Goal: Transaction & Acquisition: Purchase product/service

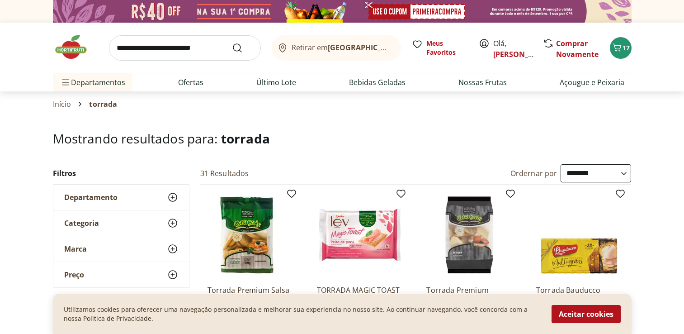
select select "**********"
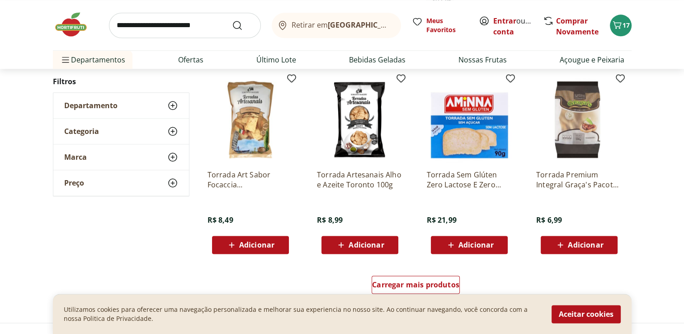
scroll to position [1130, 0]
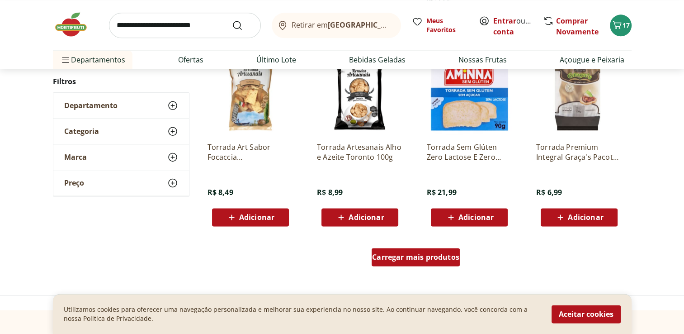
click at [443, 250] on div "Carregar mais produtos" at bounding box center [416, 257] width 88 height 18
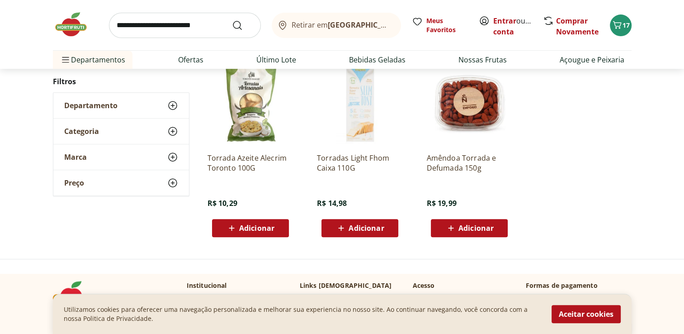
scroll to position [403, 0]
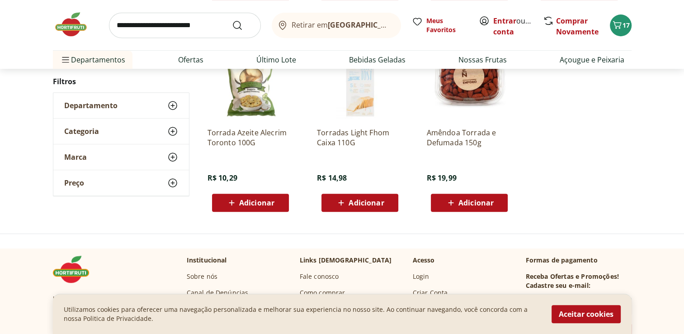
click at [133, 28] on input "search" at bounding box center [185, 25] width 152 height 25
type input "*******"
click at [232, 20] on button "Submit Search" at bounding box center [243, 25] width 22 height 11
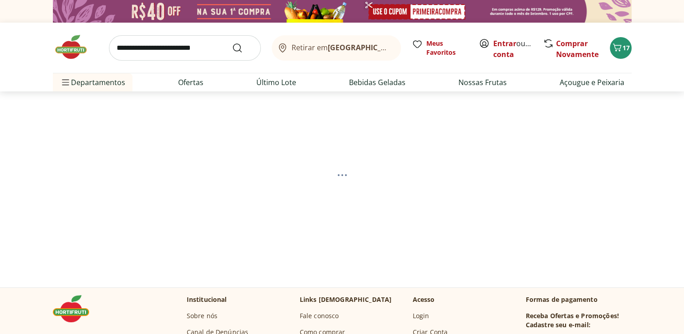
select select "**********"
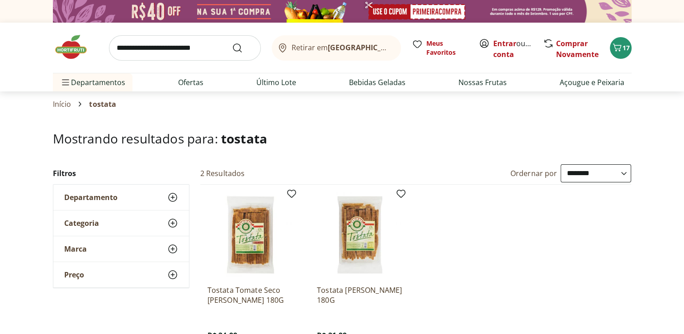
scroll to position [45, 0]
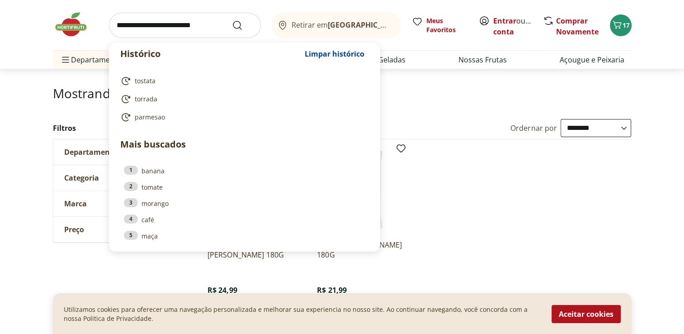
click at [184, 24] on input "search" at bounding box center [185, 25] width 152 height 25
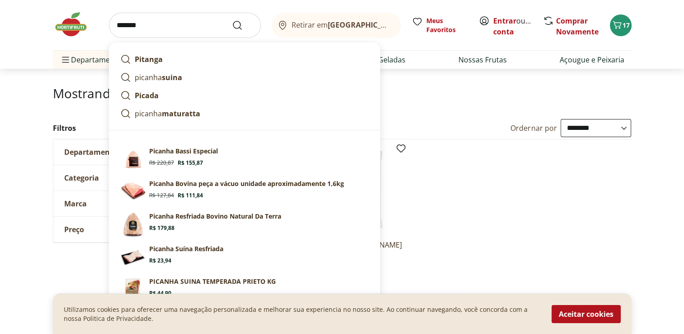
type input "*******"
click at [232, 20] on button "Submit Search" at bounding box center [243, 25] width 22 height 11
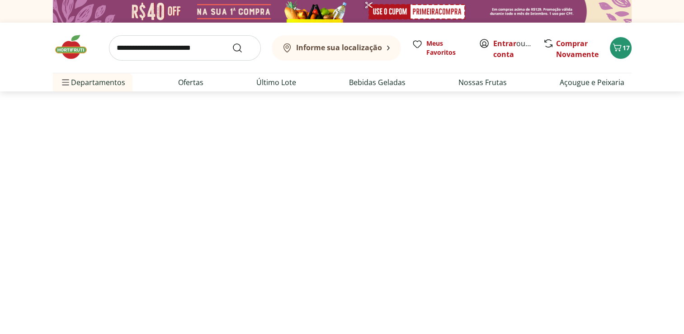
select select "**********"
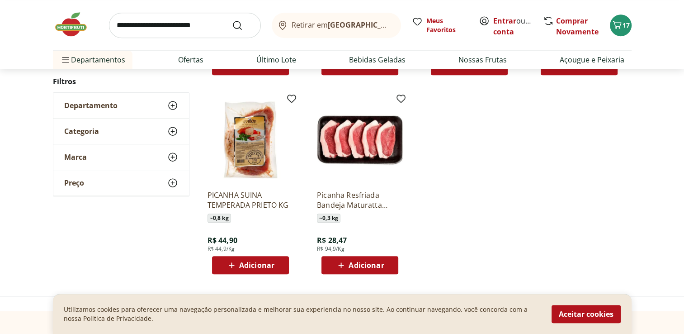
scroll to position [497, 0]
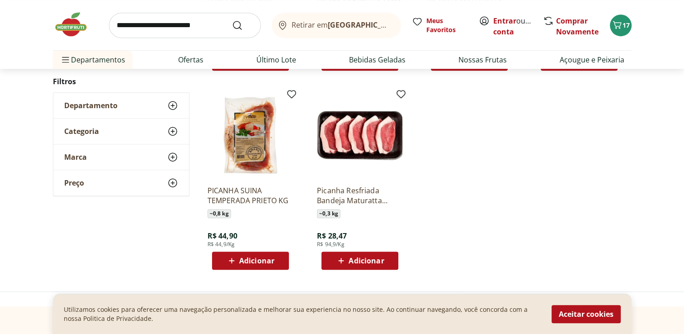
click at [359, 259] on span "Adicionar" at bounding box center [366, 260] width 35 height 7
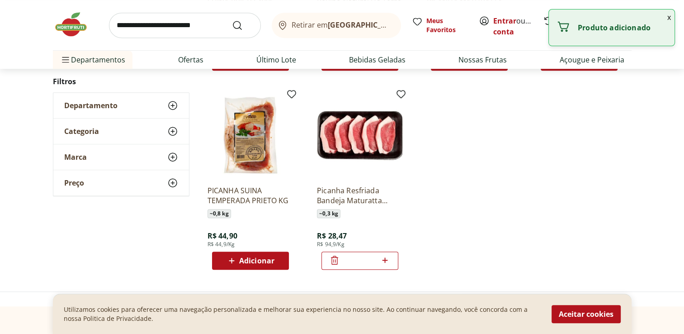
click at [386, 257] on icon at bounding box center [384, 260] width 11 height 11
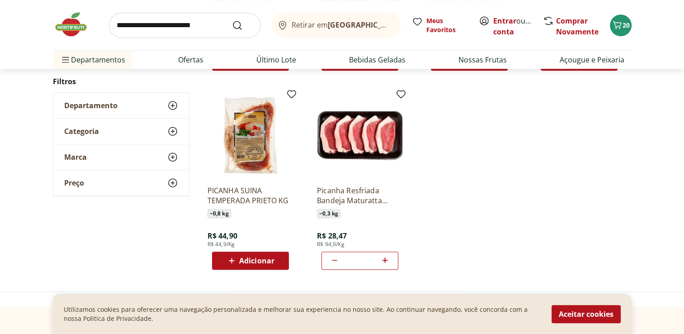
click at [386, 257] on icon at bounding box center [384, 260] width 11 height 11
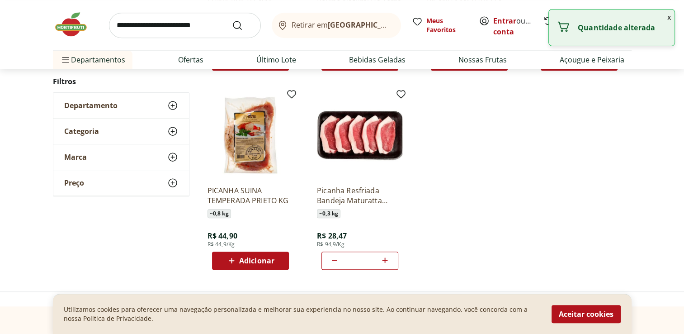
click at [330, 260] on icon at bounding box center [334, 260] width 11 height 11
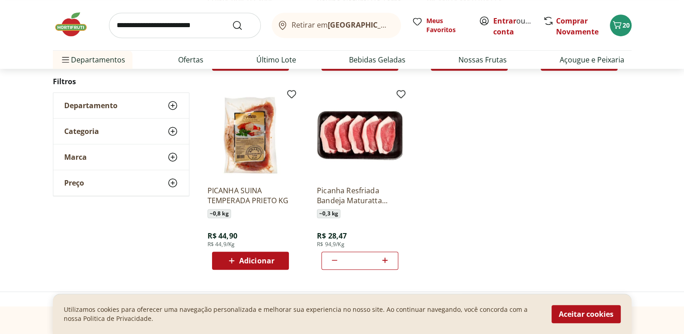
type input "*"
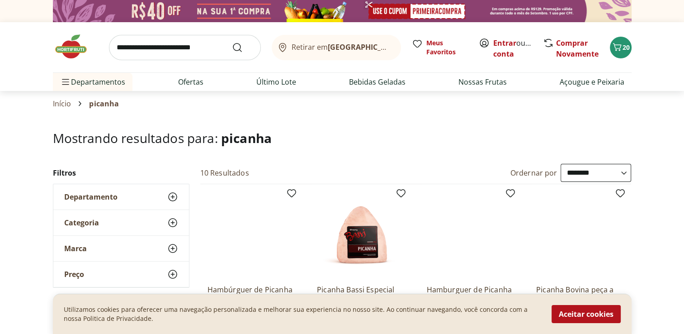
scroll to position [0, 0]
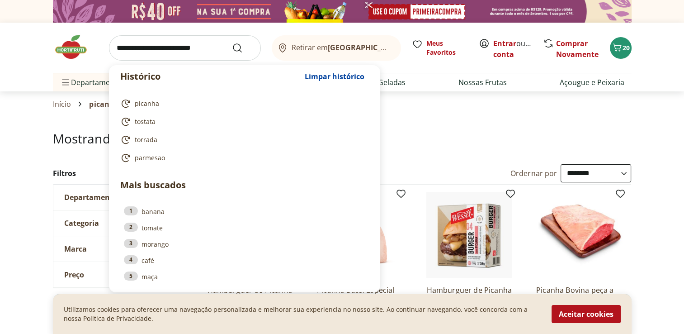
click at [163, 51] on input "search" at bounding box center [185, 47] width 152 height 25
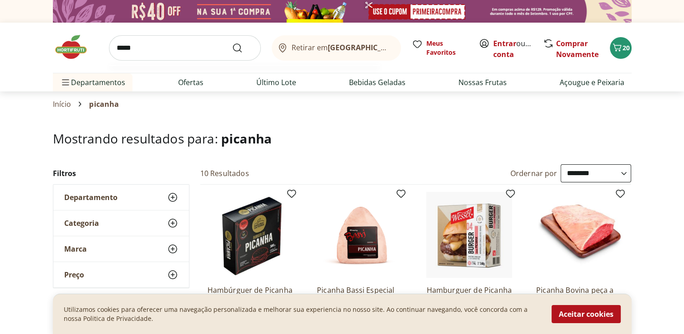
type input "*****"
click at [232, 42] on button "Submit Search" at bounding box center [243, 47] width 22 height 11
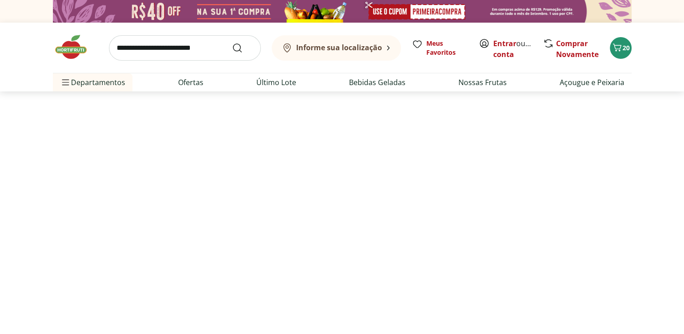
select select "**********"
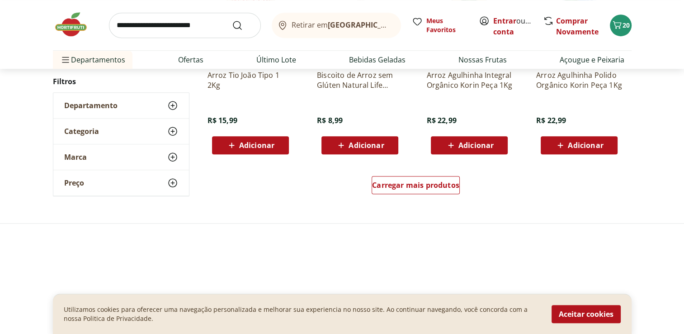
scroll to position [633, 0]
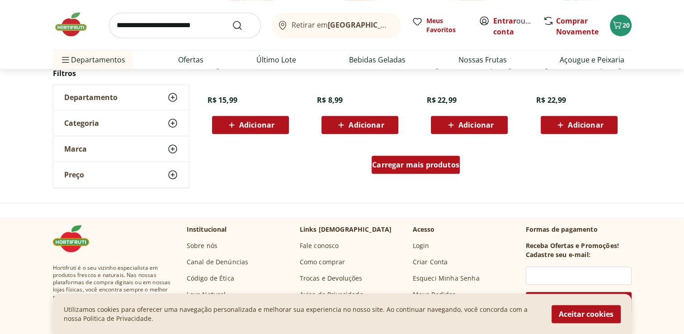
click at [431, 163] on span "Carregar mais produtos" at bounding box center [415, 164] width 87 height 7
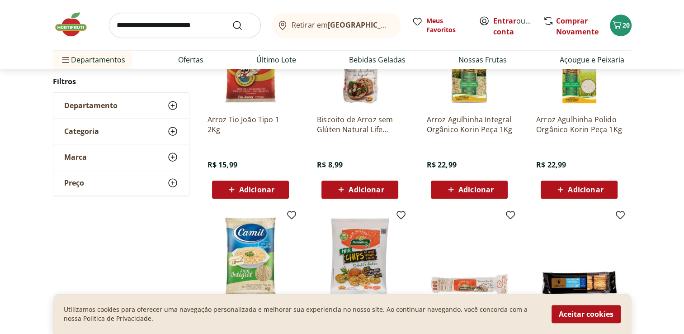
scroll to position [542, 0]
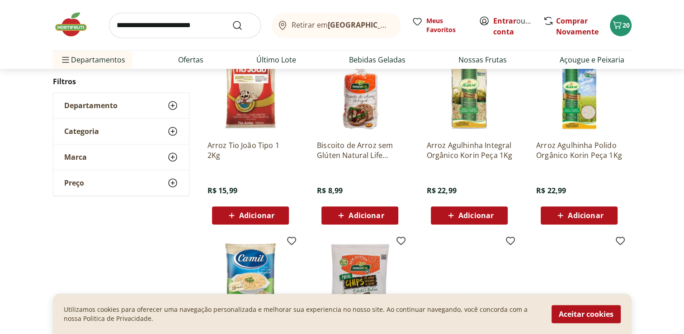
click at [247, 217] on span "Adicionar" at bounding box center [256, 215] width 35 height 7
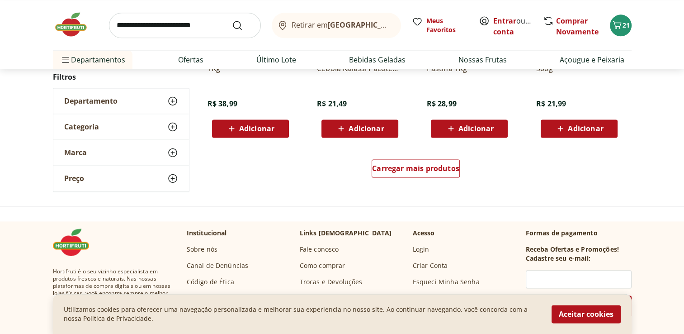
scroll to position [1221, 0]
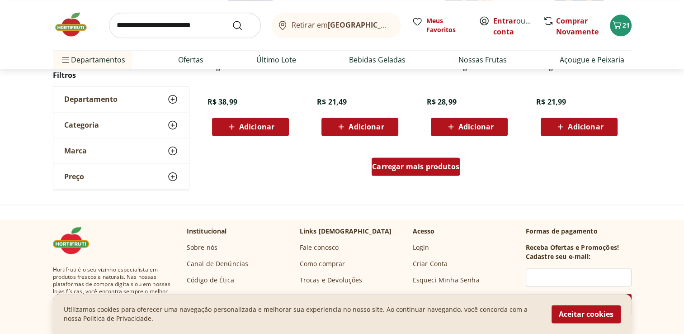
click at [416, 169] on span "Carregar mais produtos" at bounding box center [415, 166] width 87 height 7
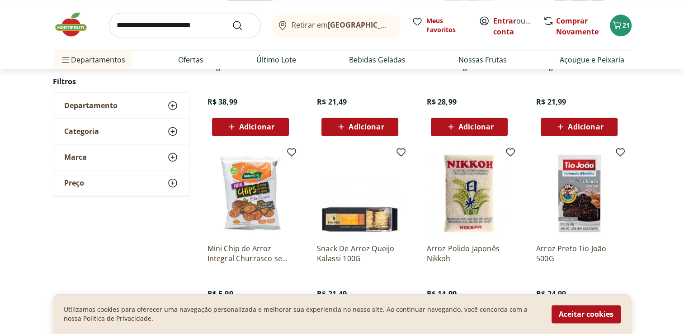
click at [170, 21] on input "search" at bounding box center [185, 25] width 152 height 25
type input "******"
click at [232, 20] on button "Submit Search" at bounding box center [243, 25] width 22 height 11
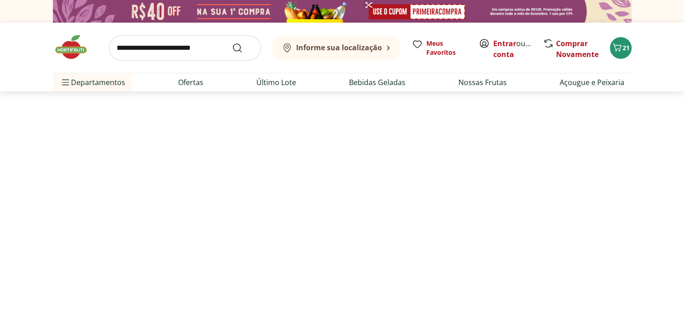
select select "**********"
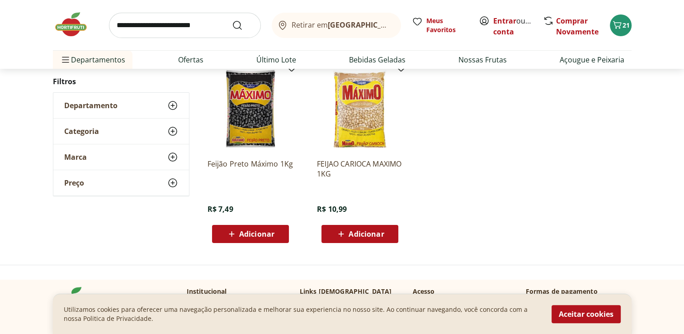
scroll to position [136, 0]
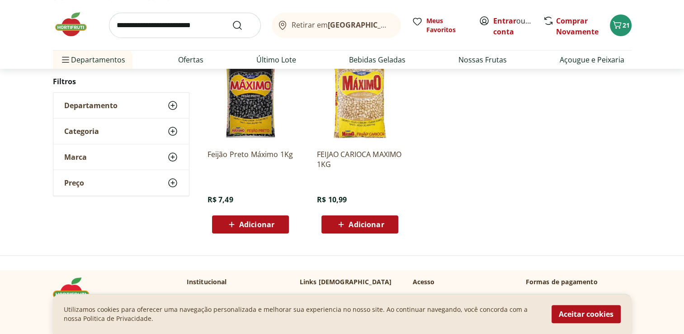
click at [272, 225] on span "Adicionar" at bounding box center [256, 224] width 35 height 7
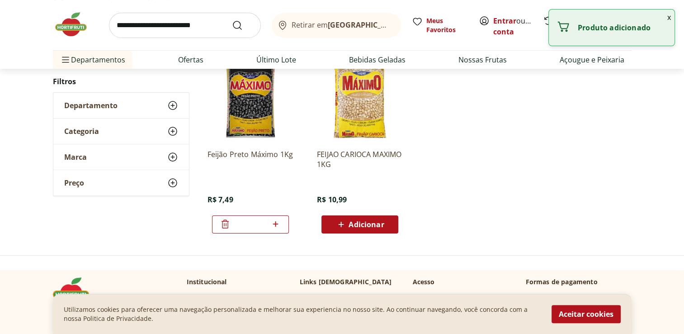
drag, startPoint x: 656, startPoint y: 160, endPoint x: 646, endPoint y: 158, distance: 9.8
click at [655, 160] on div "**********" at bounding box center [342, 134] width 684 height 212
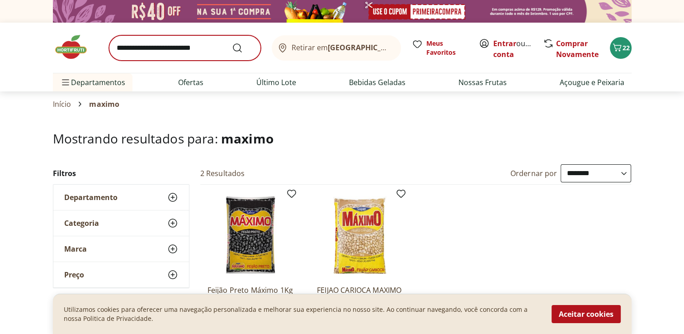
drag, startPoint x: 164, startPoint y: 33, endPoint x: 163, endPoint y: 38, distance: 4.6
click at [165, 37] on div "Retirar em Rio de Janeiro/RJ Meus Favoritos Entrar ou Criar conta Comprar Novam…" at bounding box center [342, 48] width 579 height 50
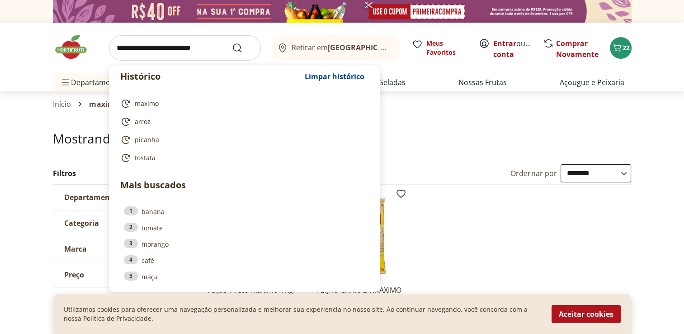
click at [205, 39] on input "search" at bounding box center [185, 47] width 152 height 25
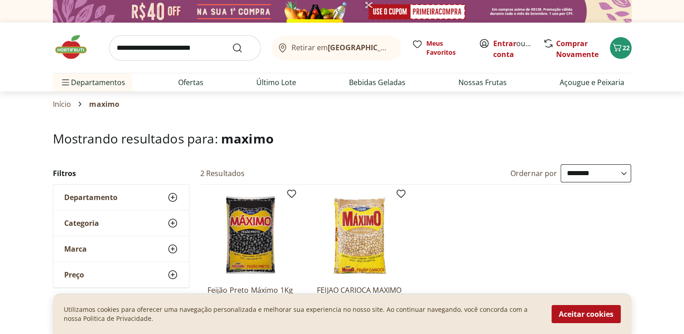
click at [203, 64] on div "Retirar em Rio de Janeiro/RJ Meus Favoritos Entrar ou Criar conta Comprar Novam…" at bounding box center [342, 48] width 579 height 50
click at [210, 52] on input "search" at bounding box center [185, 47] width 152 height 25
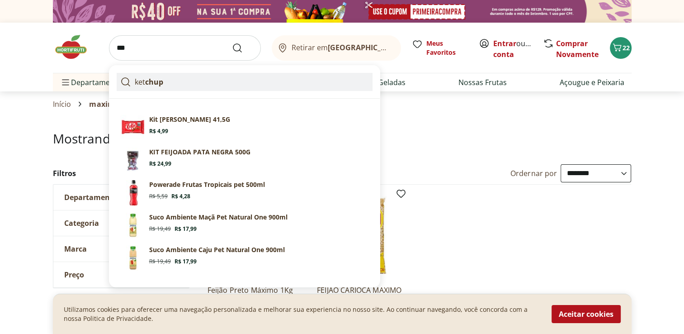
click at [206, 86] on link "ket chup" at bounding box center [245, 82] width 256 height 18
type input "*******"
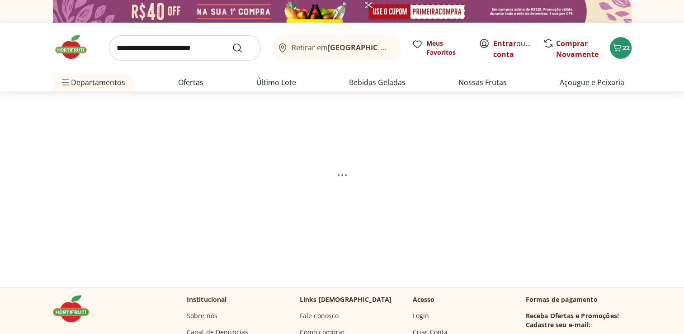
select select "**********"
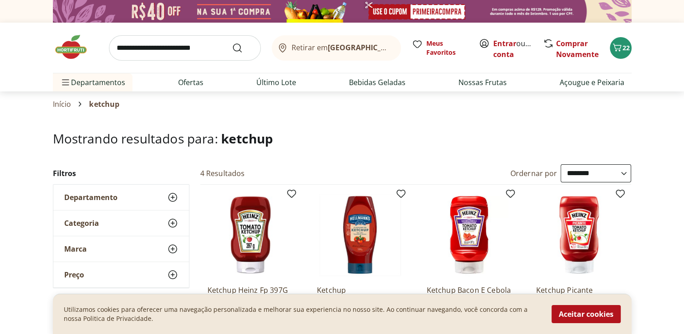
click at [170, 56] on input "search" at bounding box center [185, 47] width 152 height 25
type input "********"
click at [232, 42] on button "Submit Search" at bounding box center [243, 47] width 22 height 11
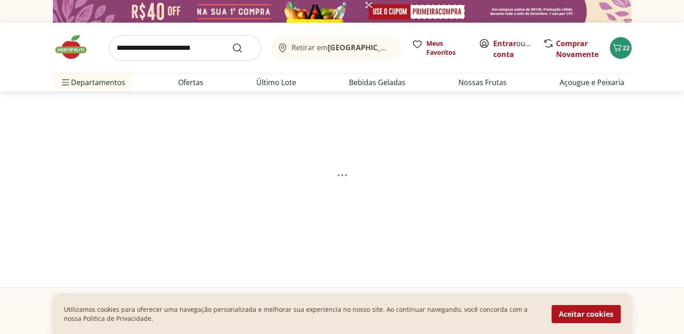
select select "**********"
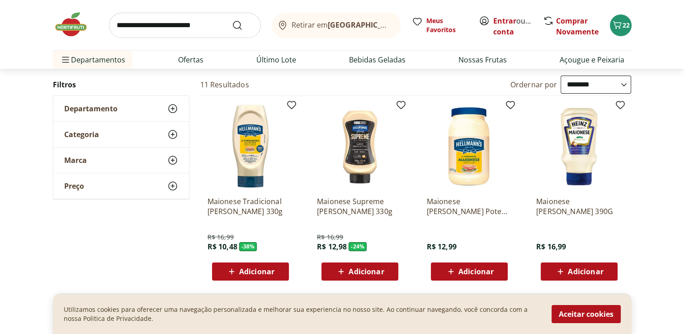
scroll to position [90, 0]
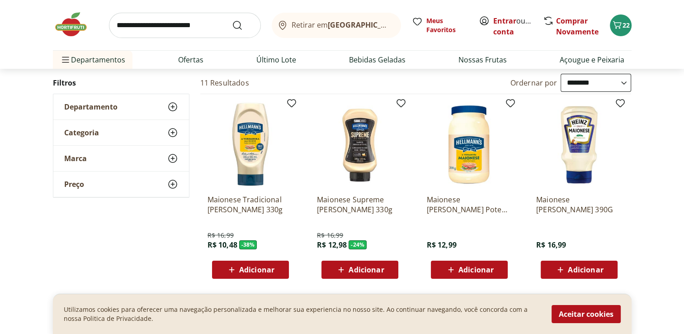
click at [566, 273] on icon at bounding box center [560, 269] width 11 height 11
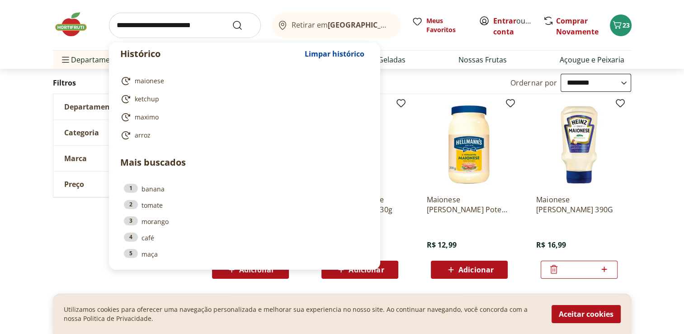
click at [151, 16] on input "search" at bounding box center [185, 25] width 152 height 25
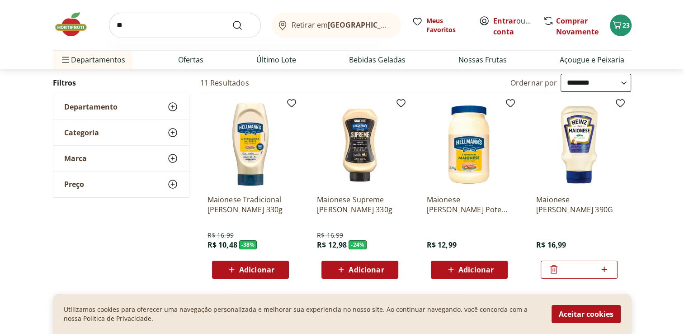
type input "*"
type input "**********"
click at [232, 20] on button "Submit Search" at bounding box center [243, 25] width 22 height 11
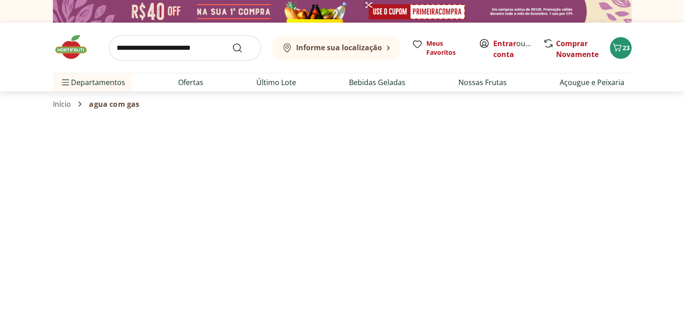
select select "**********"
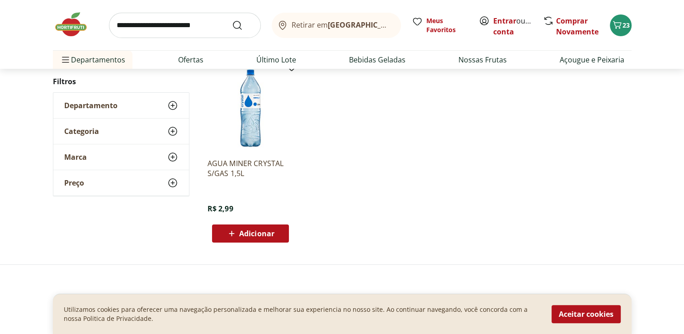
scroll to position [136, 0]
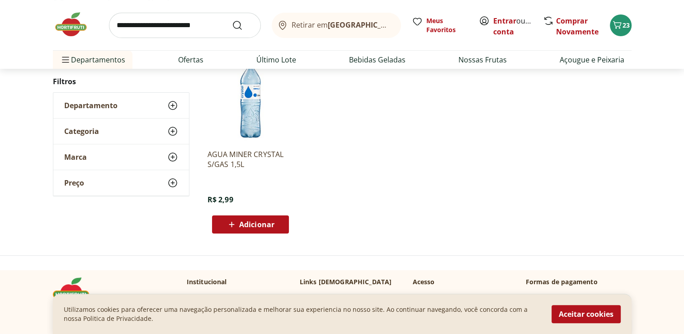
click at [171, 25] on input "search" at bounding box center [185, 25] width 152 height 25
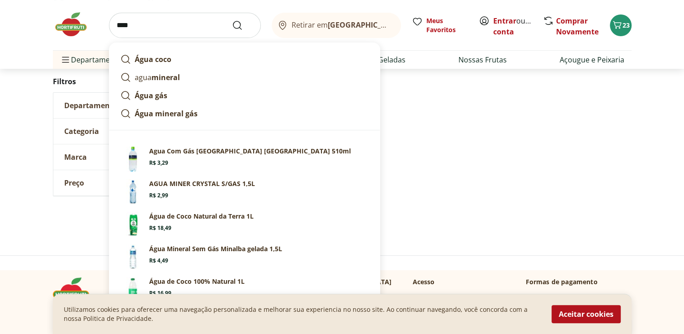
type input "****"
click at [232, 20] on button "Submit Search" at bounding box center [243, 25] width 22 height 11
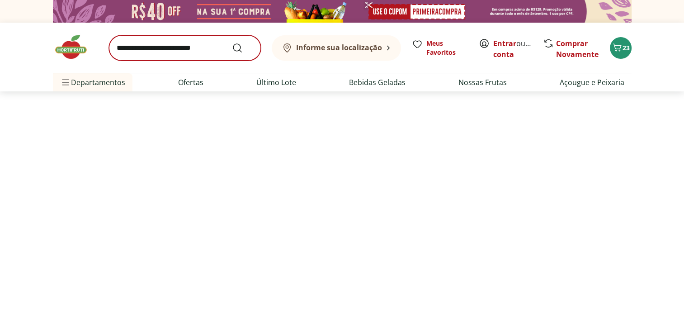
select select "**********"
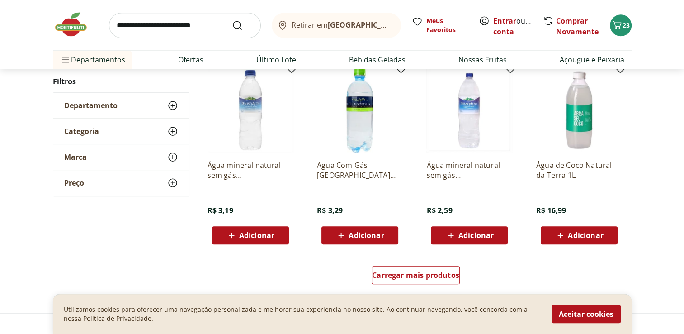
scroll to position [542, 0]
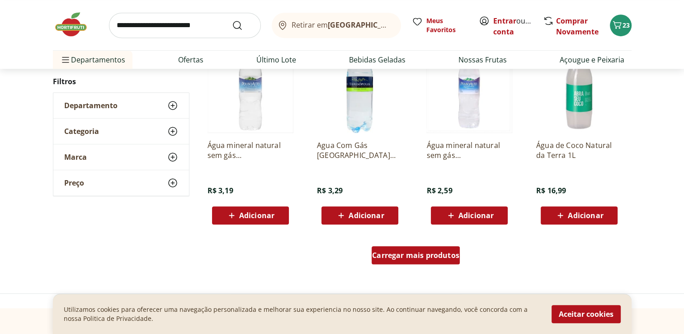
click at [419, 256] on span "Carregar mais produtos" at bounding box center [415, 254] width 87 height 7
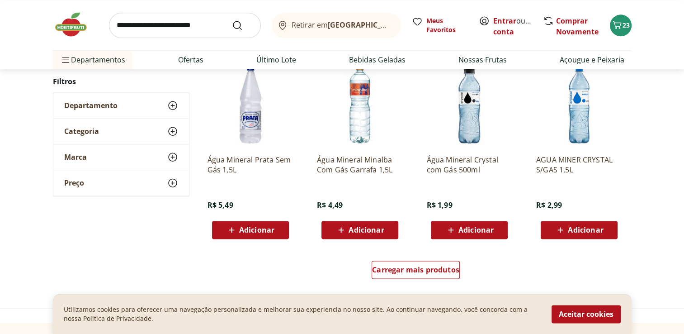
scroll to position [1130, 0]
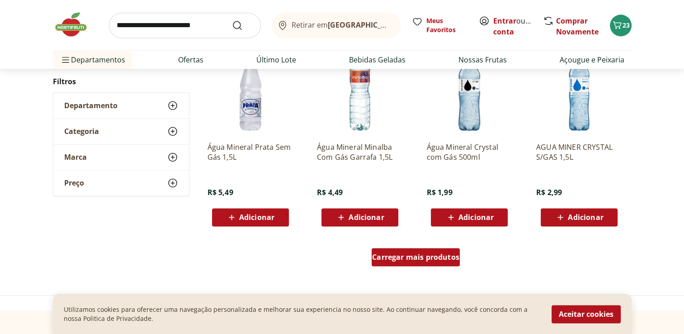
click at [417, 253] on span "Carregar mais produtos" at bounding box center [415, 256] width 87 height 7
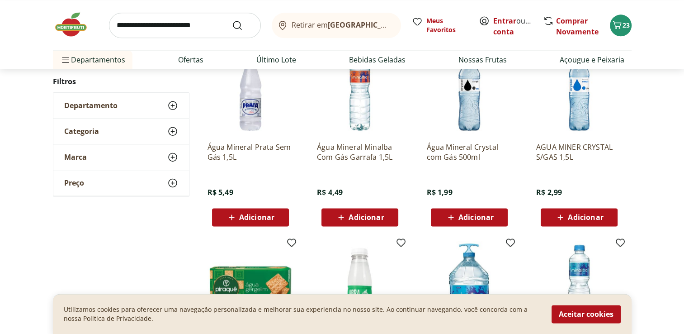
click at [471, 211] on div "Adicionar" at bounding box center [469, 217] width 62 height 16
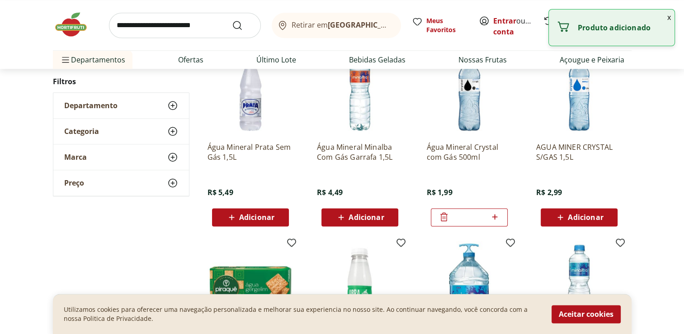
click at [498, 217] on icon at bounding box center [494, 216] width 11 height 11
click at [498, 216] on icon at bounding box center [494, 216] width 11 height 11
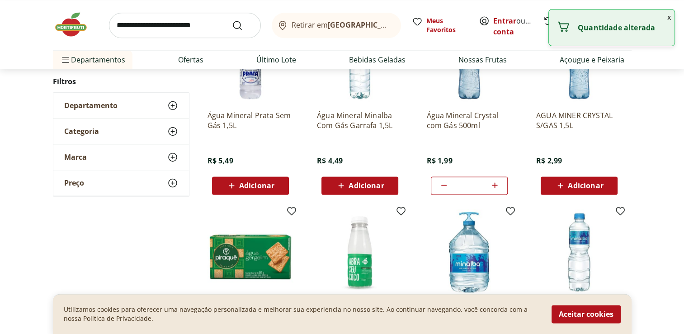
scroll to position [1266, 0]
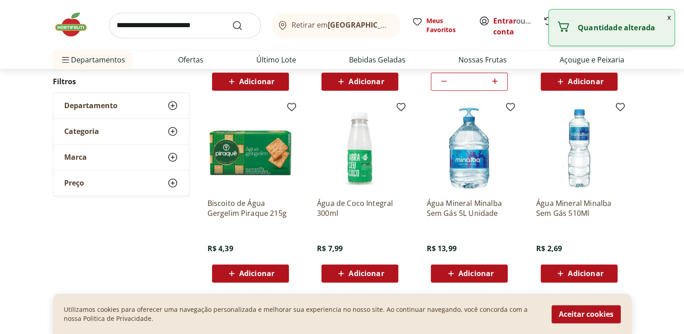
click at [443, 81] on icon at bounding box center [443, 80] width 11 height 11
type input "*"
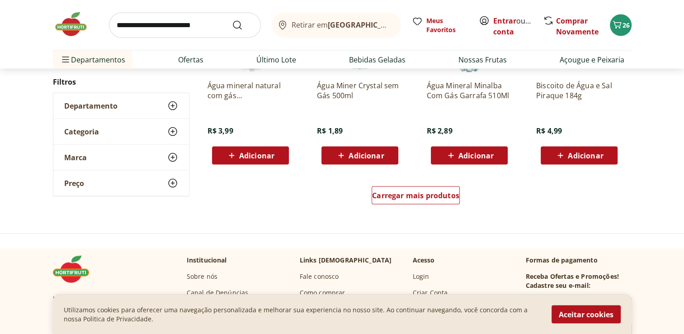
scroll to position [1853, 0]
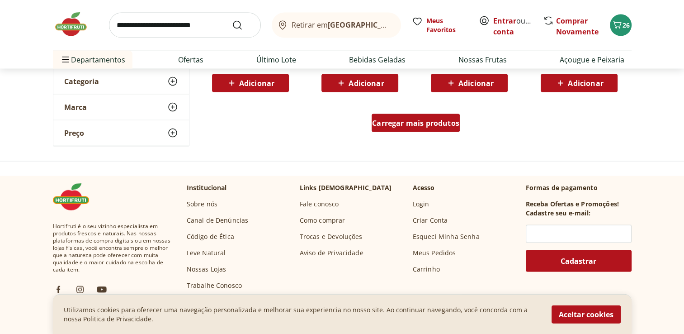
click at [448, 120] on span "Carregar mais produtos" at bounding box center [415, 122] width 87 height 7
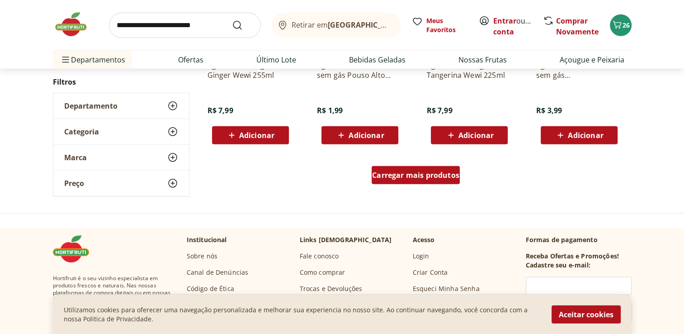
scroll to position [2396, 0]
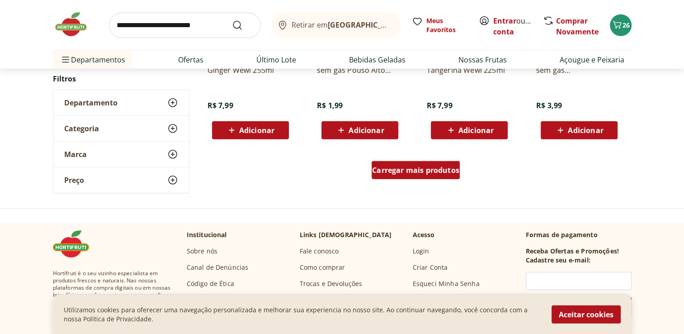
click at [436, 164] on div "Carregar mais produtos" at bounding box center [416, 170] width 88 height 18
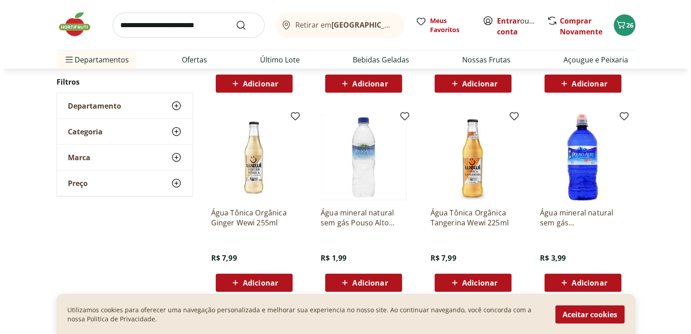
scroll to position [2079, 0]
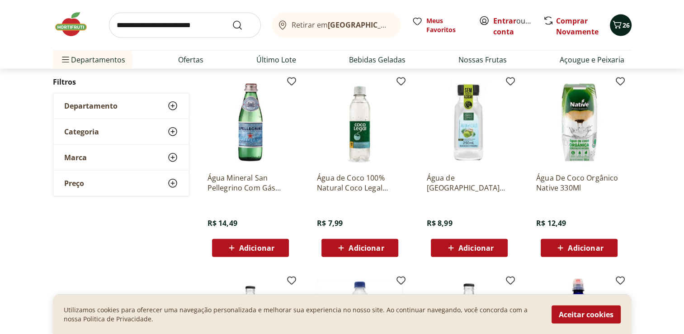
click at [627, 29] on span "26" at bounding box center [625, 25] width 7 height 9
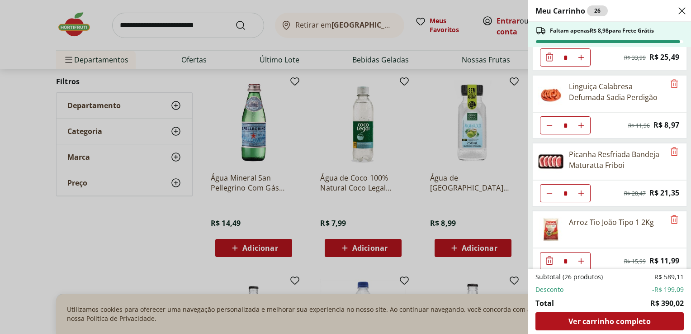
scroll to position [452, 0]
click at [547, 188] on icon "Diminuir Quantidade" at bounding box center [549, 191] width 7 height 7
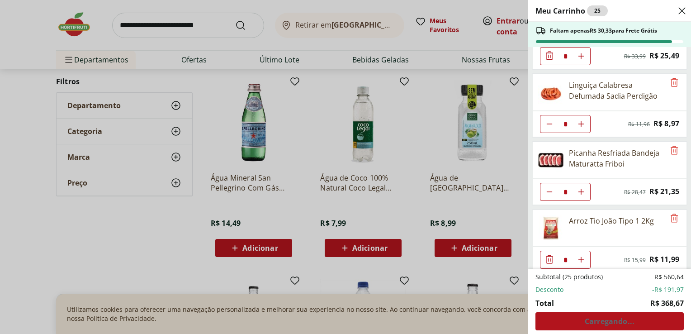
click at [582, 188] on icon "Aumentar Quantidade" at bounding box center [580, 191] width 7 height 7
type input "*"
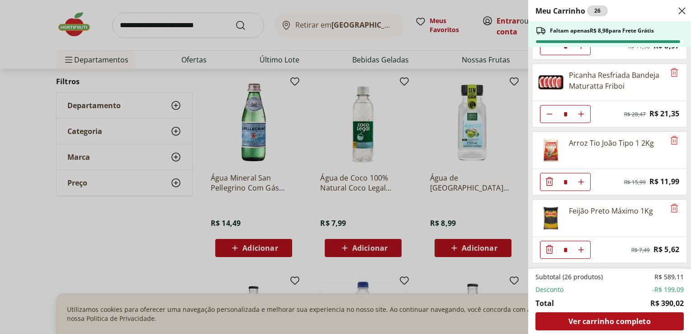
scroll to position [542, 0]
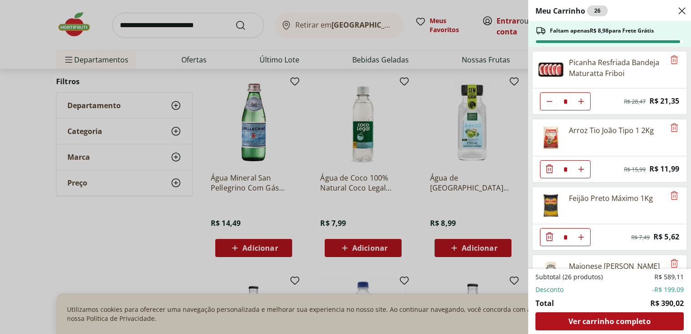
click at [582, 166] on icon "Aumentar Quantidade" at bounding box center [580, 168] width 7 height 7
click at [547, 165] on use "Diminuir Quantidade" at bounding box center [549, 168] width 7 height 7
type input "*"
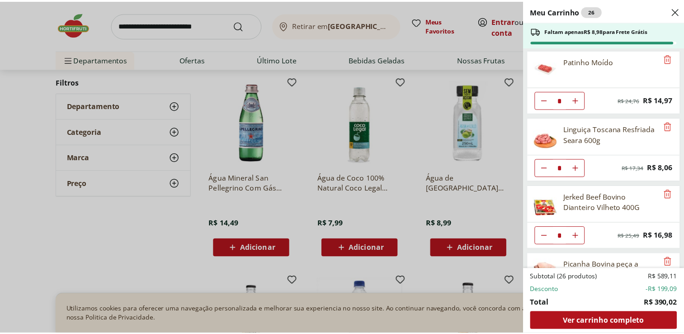
scroll to position [0, 0]
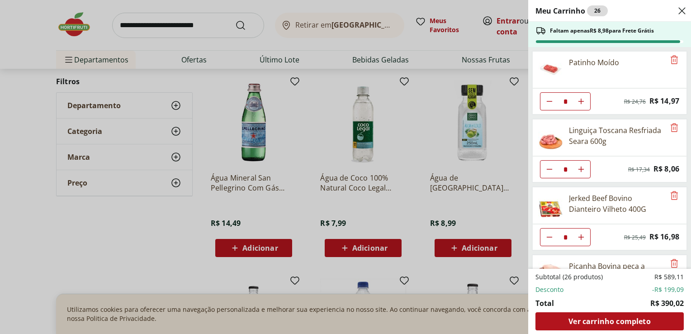
click at [191, 62] on div "Meu Carrinho 26 Faltam apenas R$ 8,98 para Frete Grátis Patinho Moído * Origina…" at bounding box center [345, 167] width 691 height 334
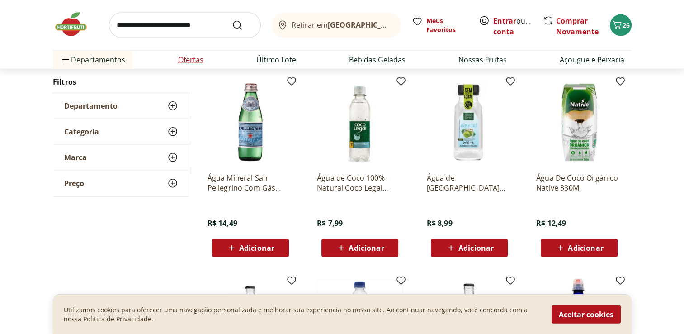
click at [191, 62] on link "Ofertas" at bounding box center [190, 59] width 25 height 11
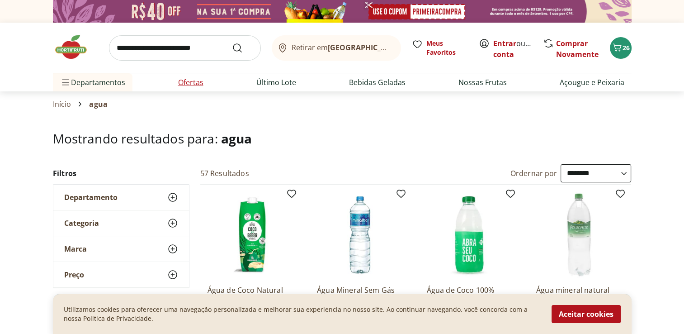
select select "**********"
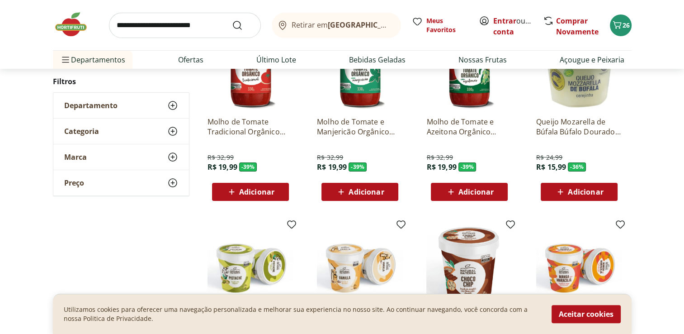
scroll to position [136, 0]
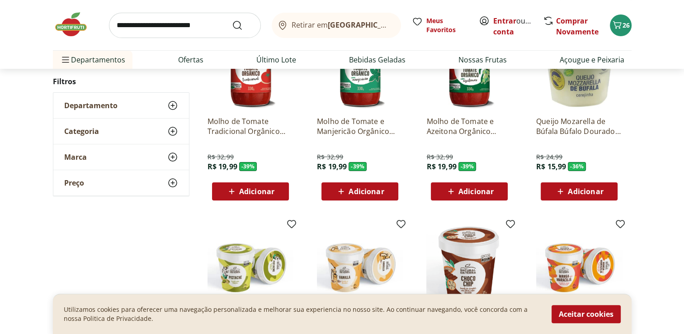
click at [369, 192] on span "Adicionar" at bounding box center [366, 191] width 35 height 7
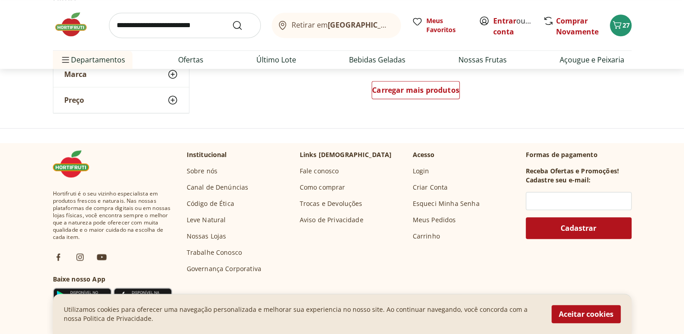
scroll to position [678, 0]
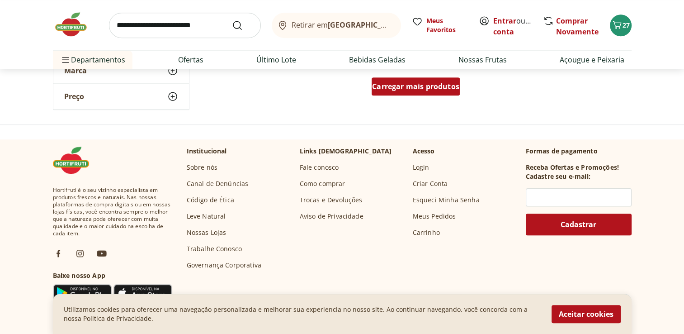
click at [407, 91] on div "Carregar mais produtos" at bounding box center [416, 86] width 88 height 18
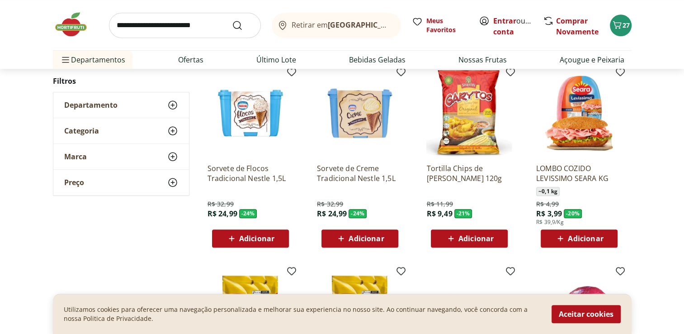
type input "*"
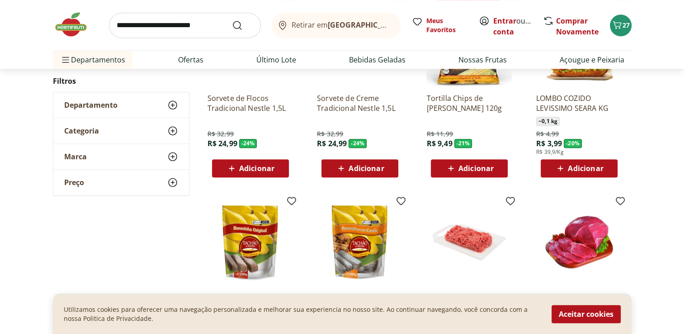
scroll to position [723, 0]
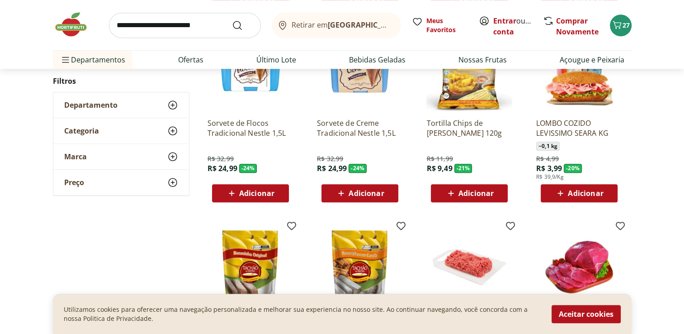
click at [589, 189] on span "Adicionar" at bounding box center [585, 192] width 35 height 7
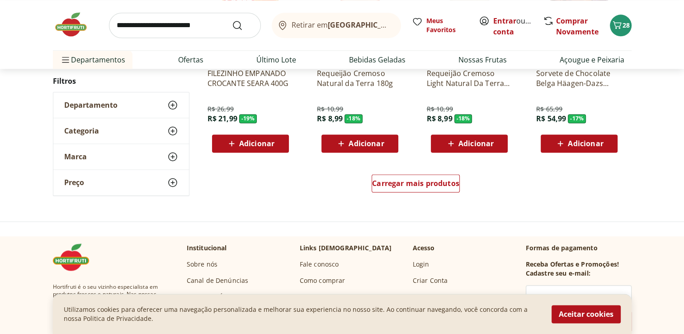
scroll to position [1175, 0]
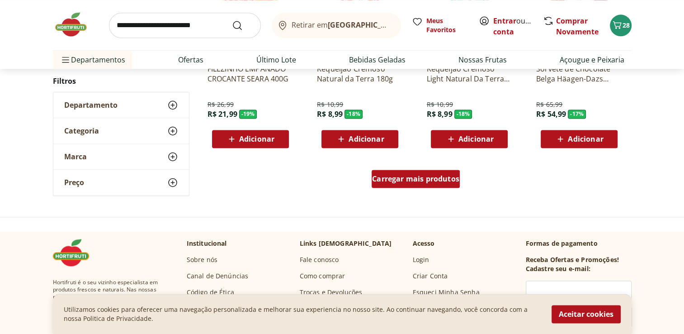
click at [405, 175] on span "Carregar mais produtos" at bounding box center [415, 178] width 87 height 7
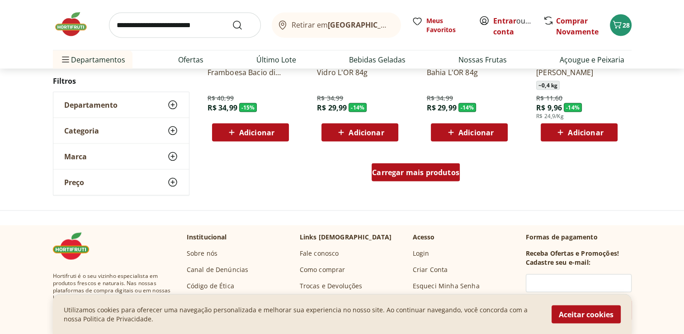
scroll to position [1808, 0]
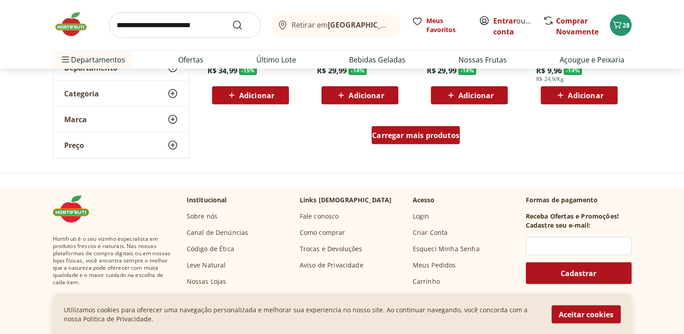
click at [429, 141] on div "Carregar mais produtos" at bounding box center [416, 135] width 88 height 18
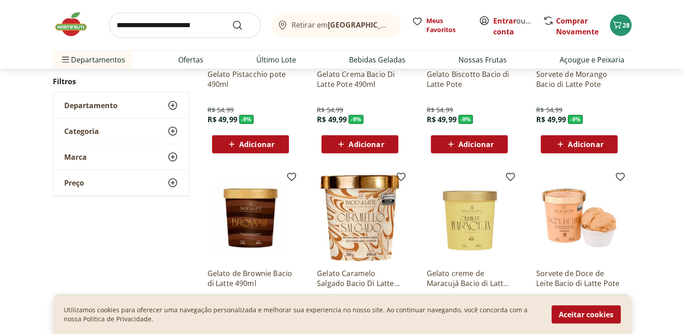
scroll to position [2351, 0]
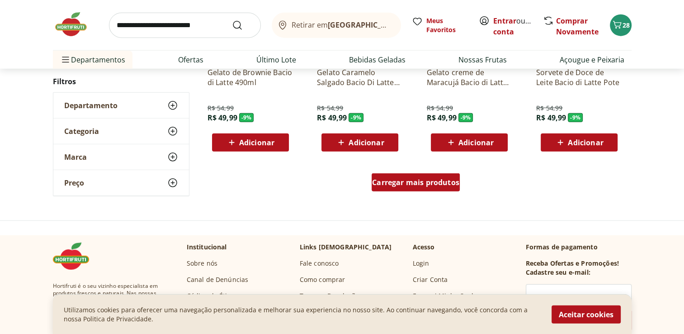
click at [422, 175] on div "Carregar mais produtos" at bounding box center [416, 182] width 88 height 18
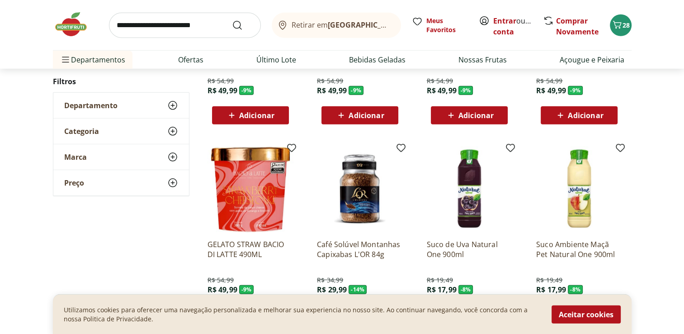
scroll to position [2577, 0]
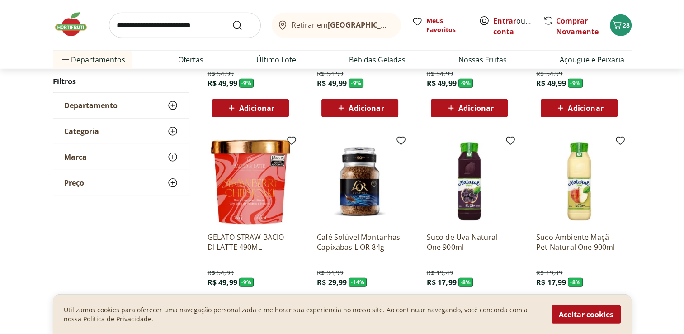
click at [247, 192] on img at bounding box center [250, 182] width 86 height 86
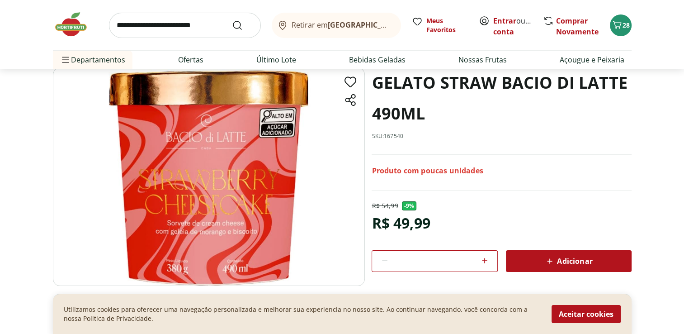
scroll to position [45, 0]
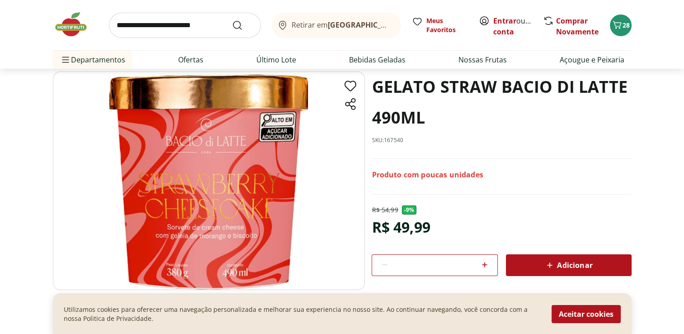
select select "**********"
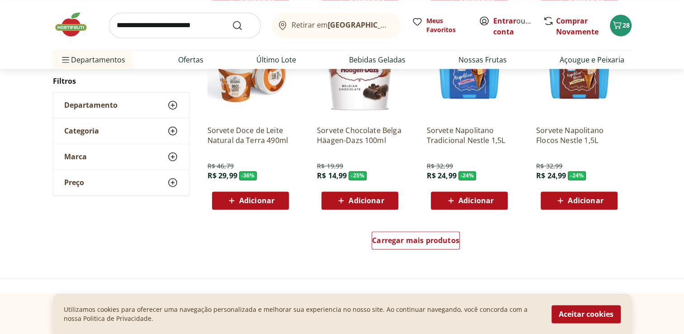
scroll to position [1269, 0]
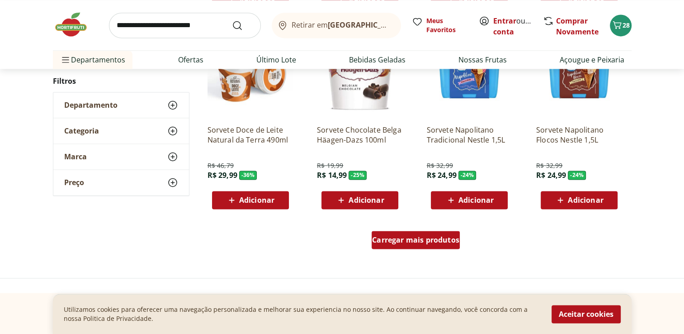
click at [396, 246] on div "Carregar mais produtos" at bounding box center [416, 240] width 88 height 18
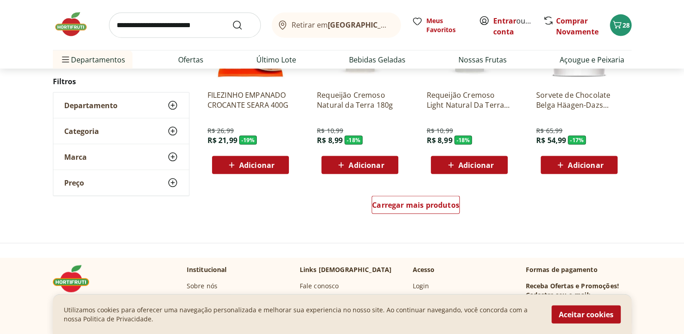
scroll to position [1902, 0]
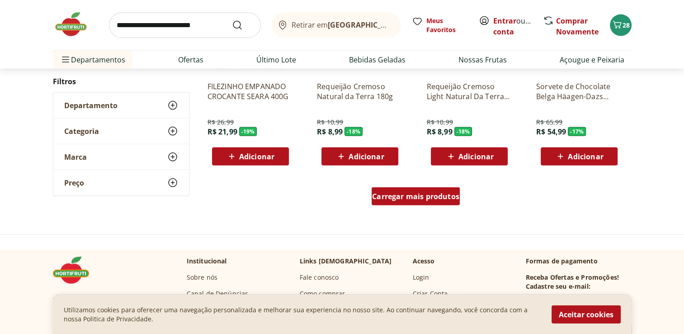
click at [388, 193] on span "Carregar mais produtos" at bounding box center [415, 196] width 87 height 7
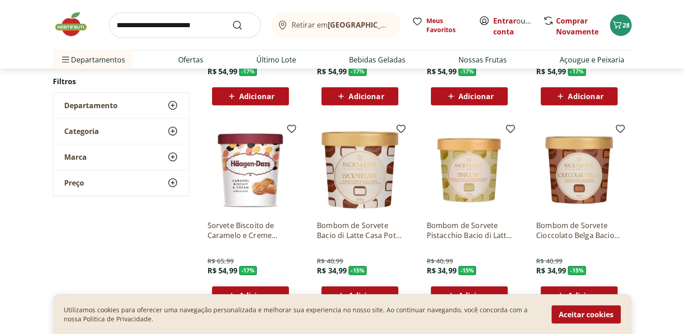
scroll to position [2173, 0]
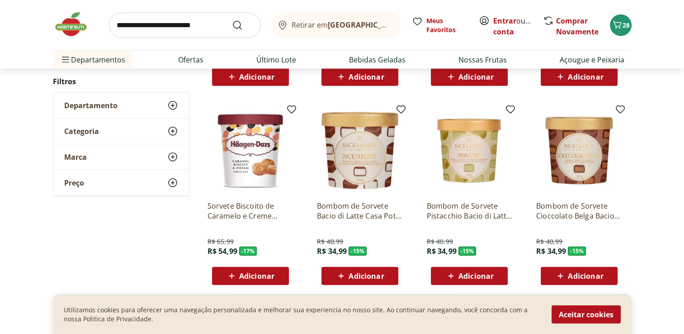
click at [349, 143] on img at bounding box center [360, 151] width 86 height 86
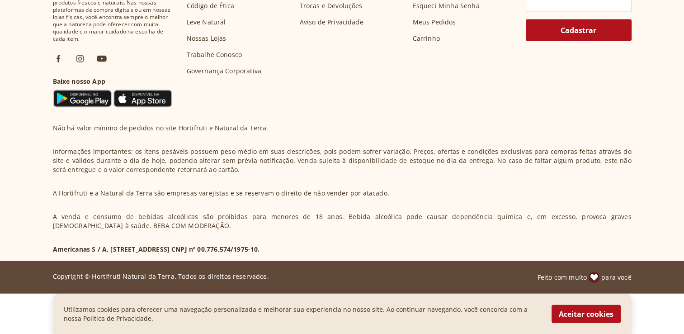
select select "**********"
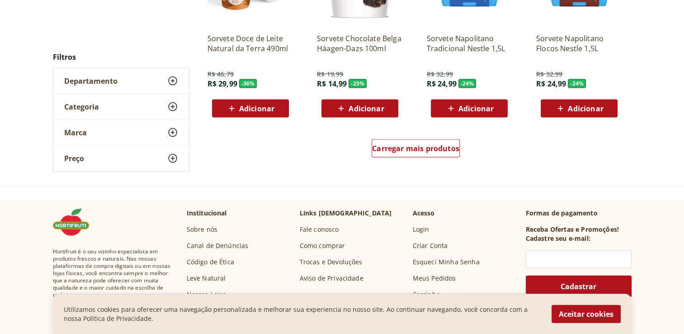
scroll to position [2015, 0]
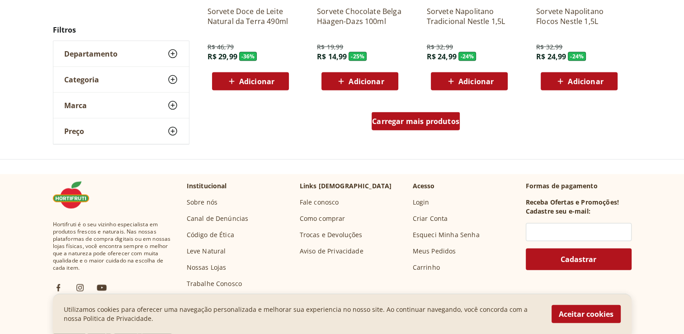
click at [443, 122] on span "Carregar mais produtos" at bounding box center [415, 121] width 87 height 7
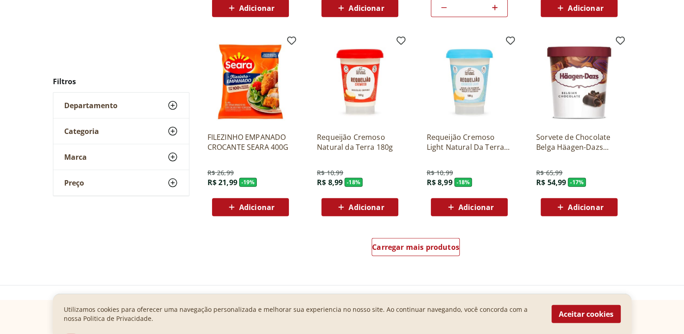
scroll to position [2602, 0]
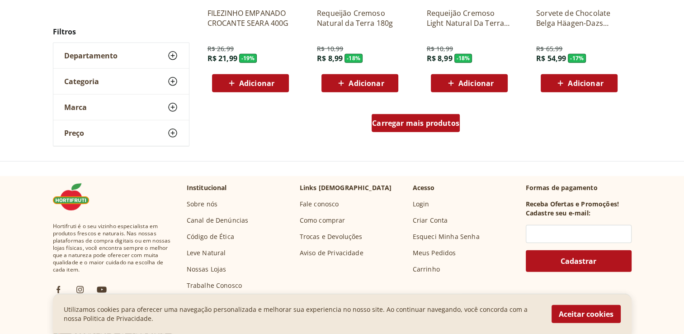
click at [437, 122] on span "Carregar mais produtos" at bounding box center [415, 122] width 87 height 7
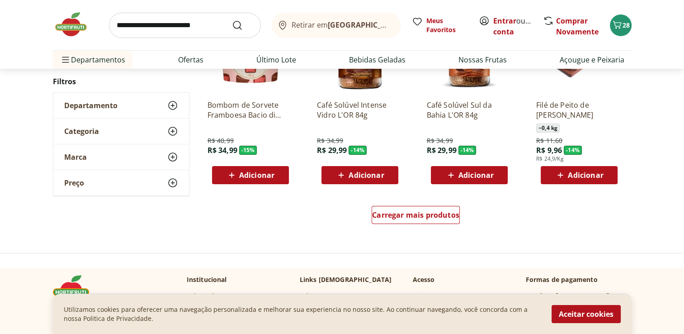
scroll to position [3262, 0]
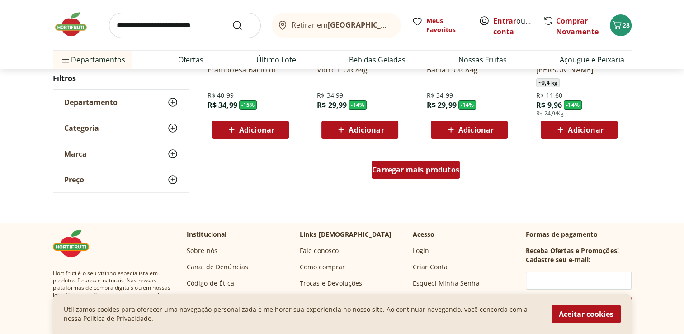
click at [418, 173] on span "Carregar mais produtos" at bounding box center [415, 169] width 87 height 7
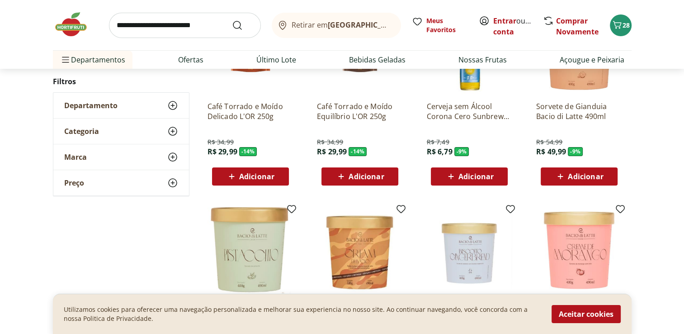
scroll to position [3443, 0]
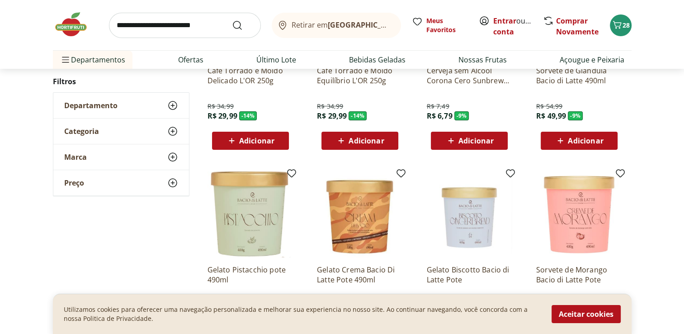
click at [357, 226] on img at bounding box center [360, 214] width 86 height 86
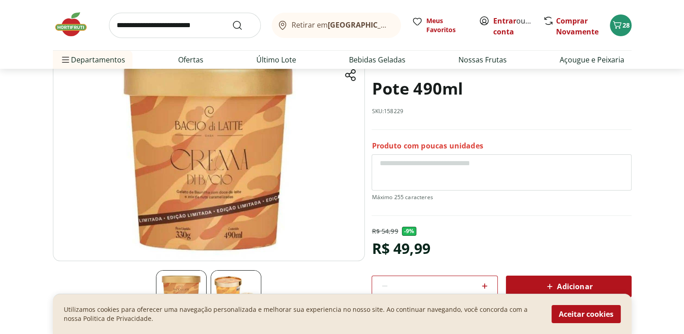
scroll to position [90, 0]
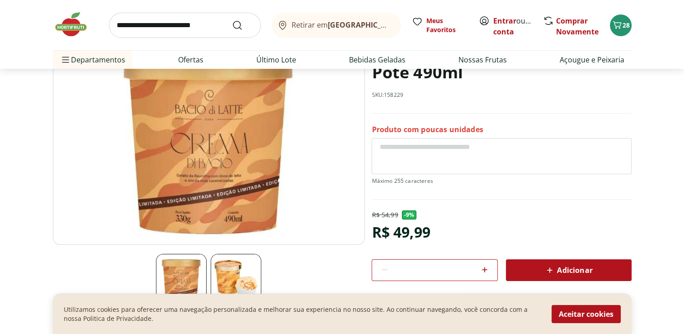
click at [253, 279] on img at bounding box center [236, 279] width 51 height 51
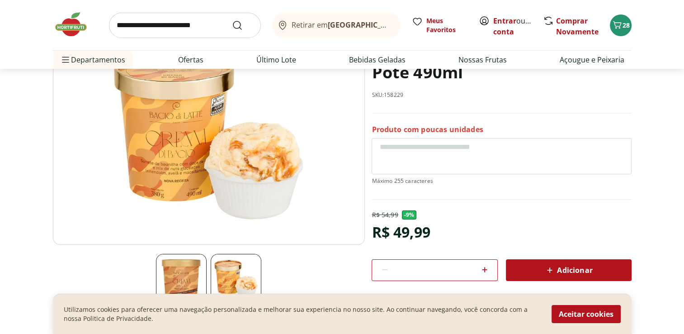
click at [176, 282] on img at bounding box center [181, 279] width 51 height 51
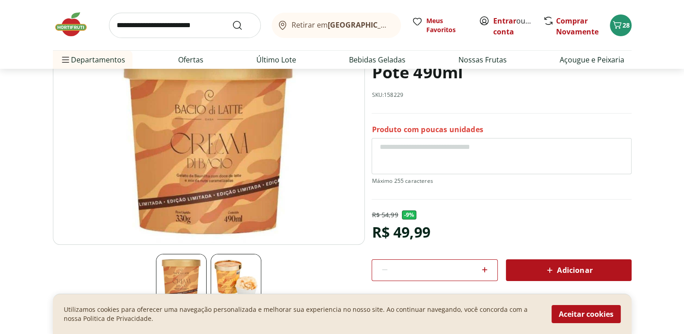
click at [217, 271] on img at bounding box center [236, 279] width 51 height 51
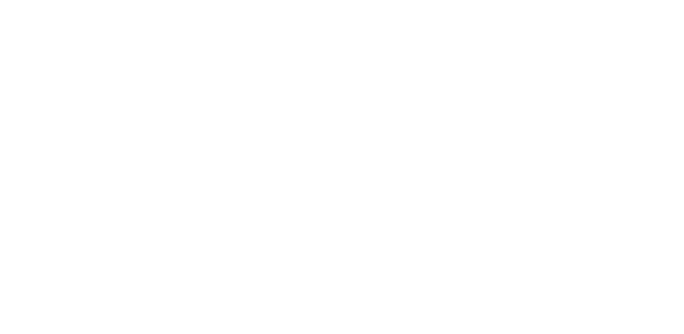
select select "**********"
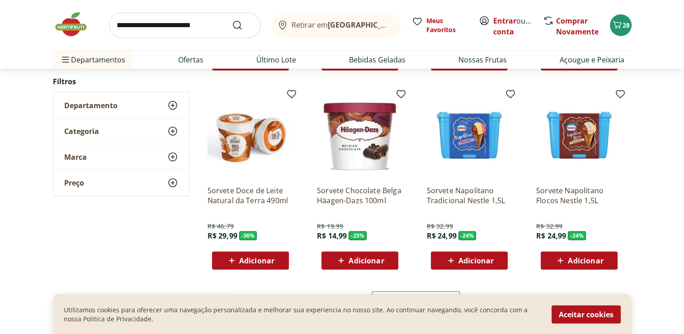
scroll to position [2516, 0]
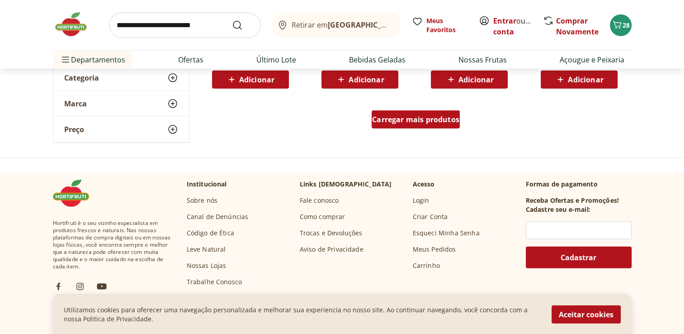
click at [397, 125] on div "Carregar mais produtos" at bounding box center [416, 119] width 88 height 18
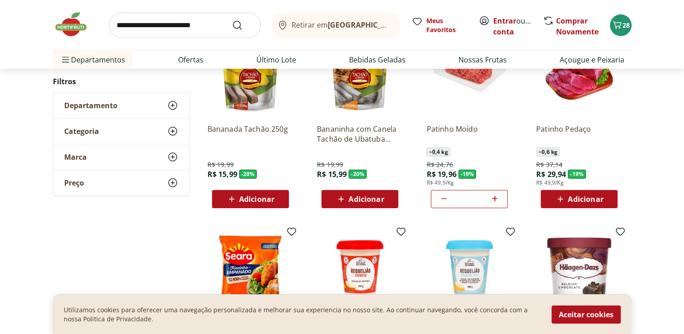
scroll to position [3013, 0]
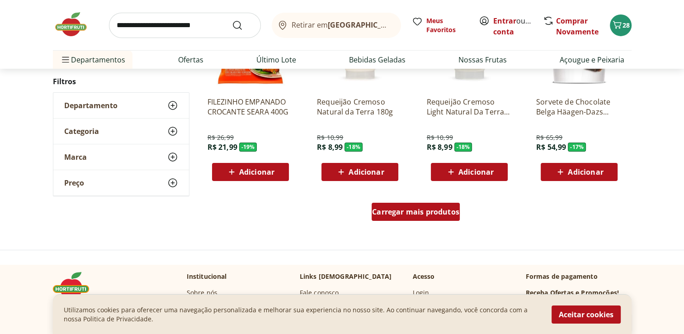
click at [400, 220] on div "Carregar mais produtos" at bounding box center [416, 212] width 88 height 18
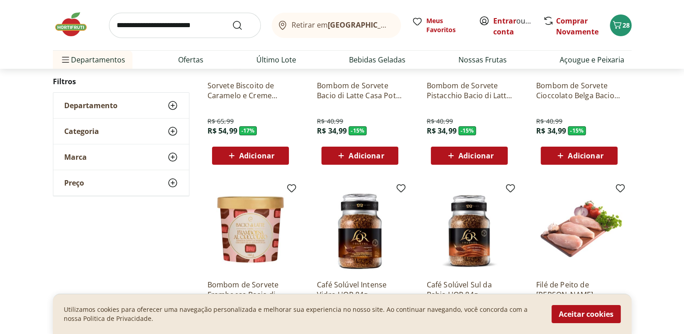
scroll to position [3601, 0]
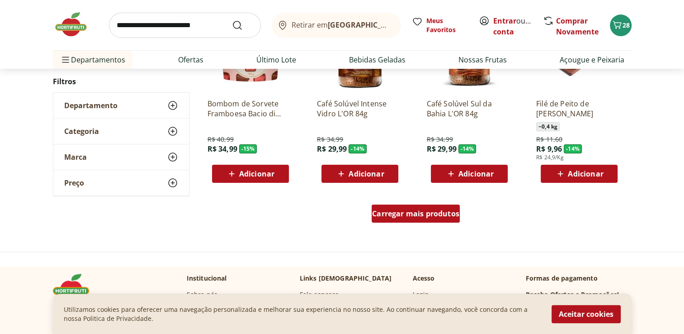
click at [398, 213] on span "Carregar mais produtos" at bounding box center [415, 213] width 87 height 7
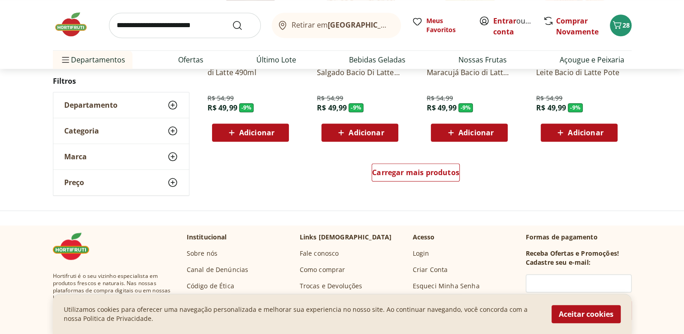
scroll to position [4234, 0]
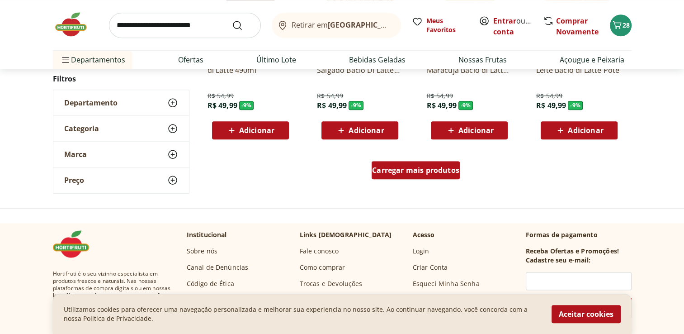
click at [417, 170] on span "Carregar mais produtos" at bounding box center [415, 169] width 87 height 7
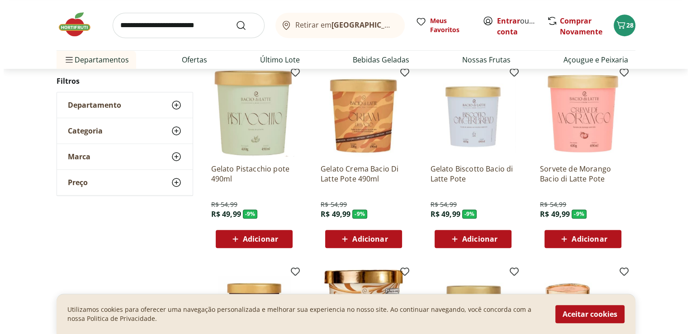
scroll to position [3917, 0]
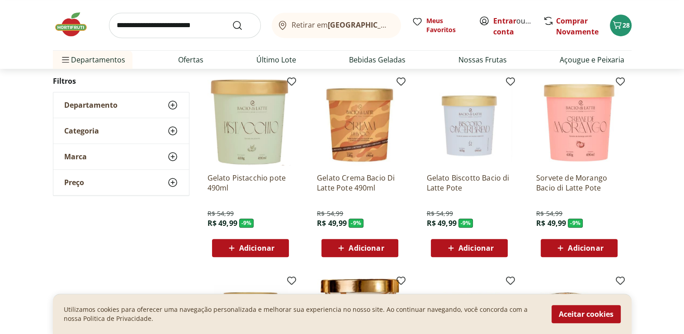
click at [335, 247] on div "Adicionar" at bounding box center [360, 248] width 62 height 16
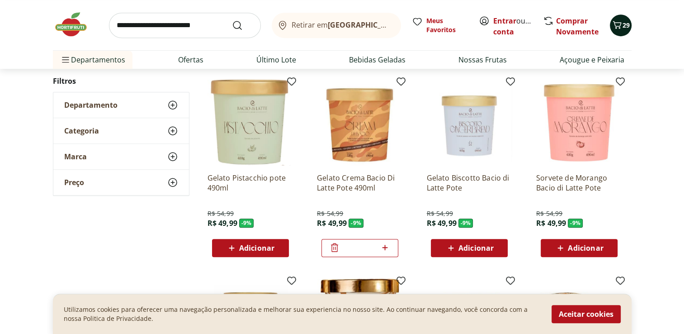
click at [622, 27] on span "29" at bounding box center [625, 25] width 7 height 9
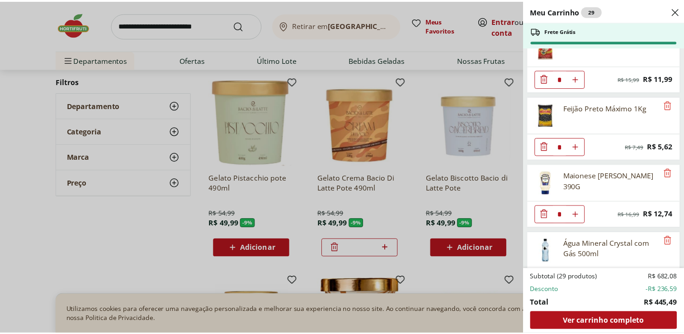
scroll to position [858, 0]
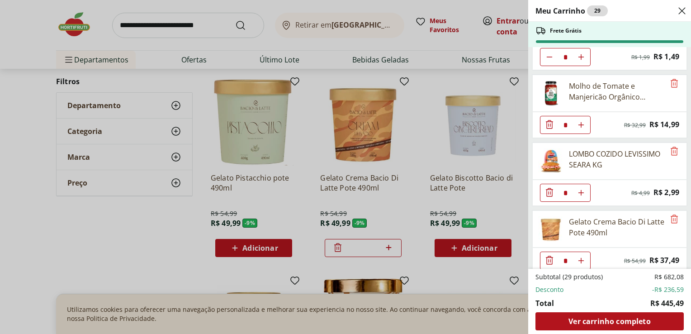
click at [475, 30] on div "Meu Carrinho 29 Frete Grátis Patinho Moído * Original price: R$ 24,76 Price: R$…" at bounding box center [345, 167] width 691 height 334
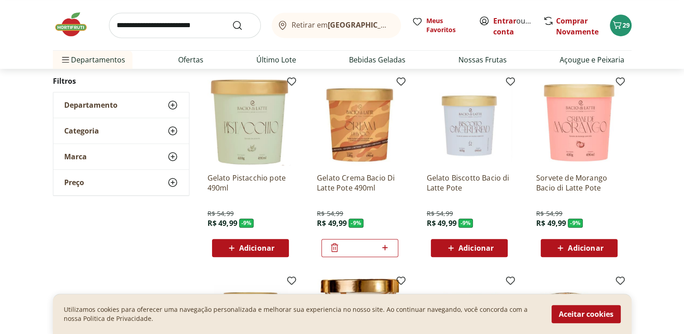
click at [123, 100] on div "Departamento" at bounding box center [121, 105] width 136 height 25
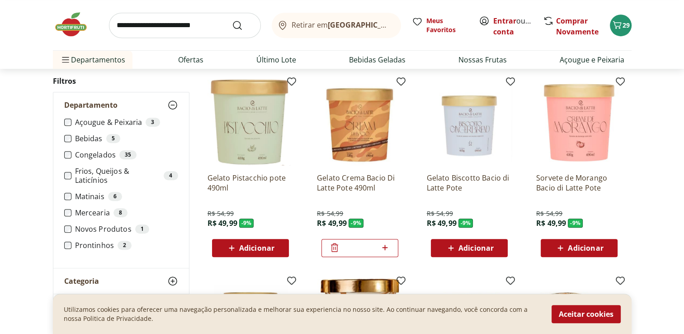
click at [100, 174] on label "Frios, Queijos & Laticínios 4" at bounding box center [126, 176] width 103 height 18
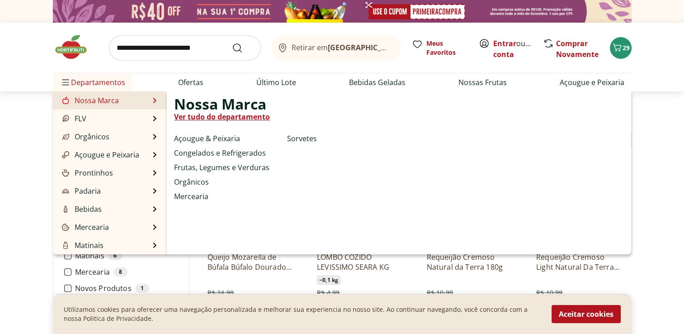
click at [444, 131] on div "Nossa Marca Ver tudo do departamento Açougue & Peixaria Congelados e Refrigerad…" at bounding box center [399, 172] width 464 height 163
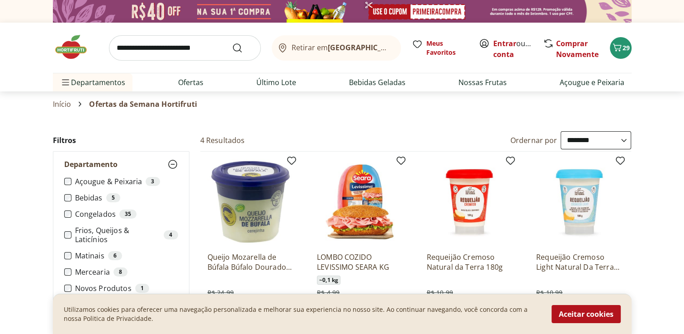
click at [67, 51] on img at bounding box center [75, 46] width 45 height 27
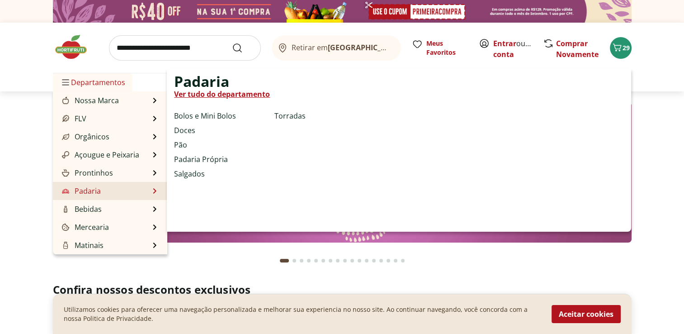
scroll to position [181, 0]
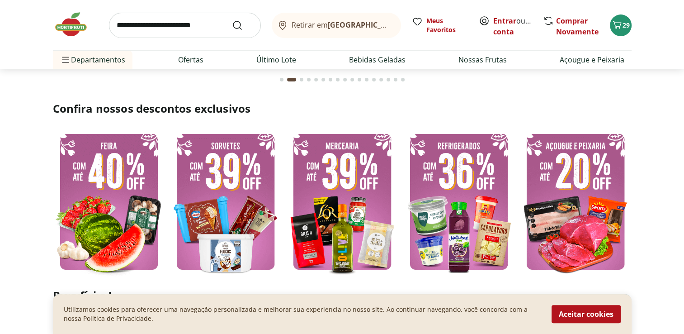
click at [116, 212] on img at bounding box center [109, 202] width 112 height 150
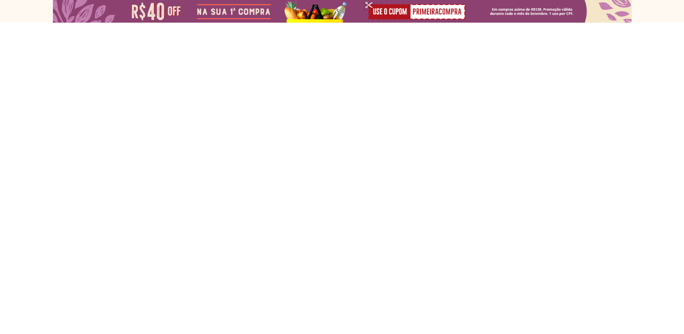
select select "**********"
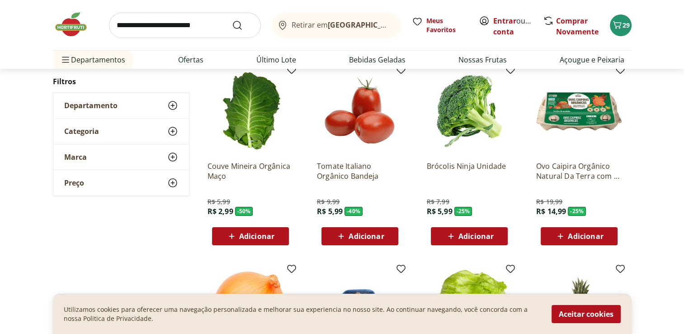
scroll to position [90, 0]
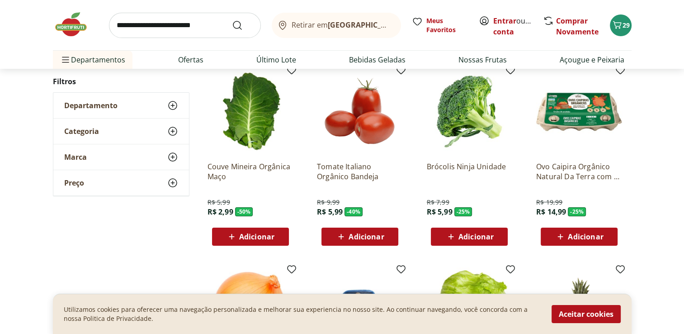
click at [582, 234] on span "Adicionar" at bounding box center [585, 236] width 35 height 7
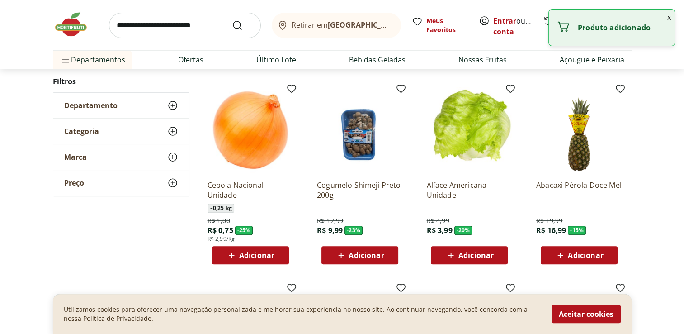
scroll to position [271, 0]
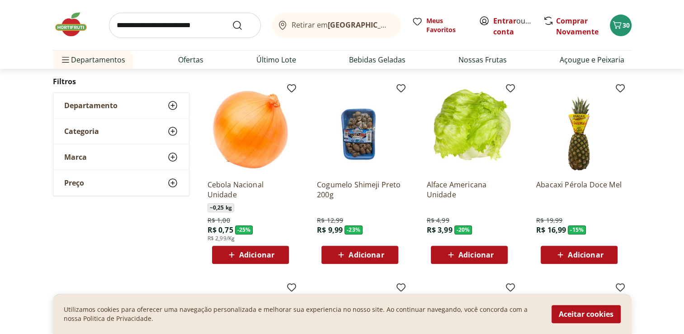
click at [355, 256] on span "Adicionar" at bounding box center [366, 254] width 35 height 7
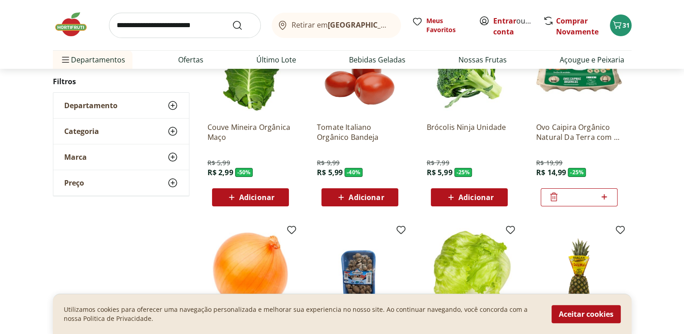
scroll to position [136, 0]
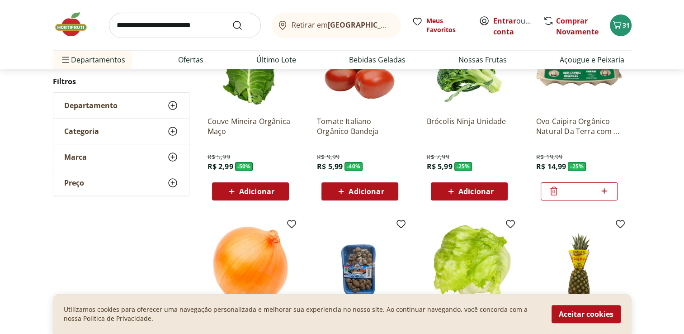
click at [551, 194] on icon at bounding box center [553, 191] width 7 height 9
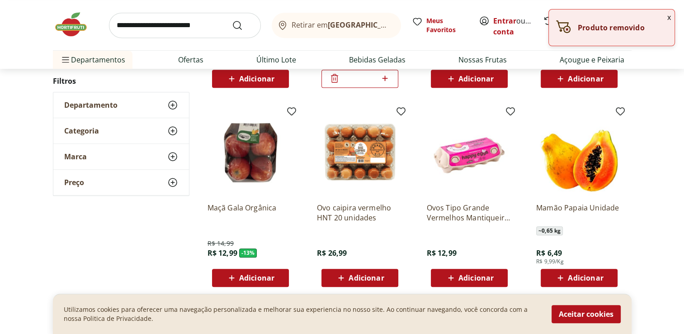
scroll to position [452, 0]
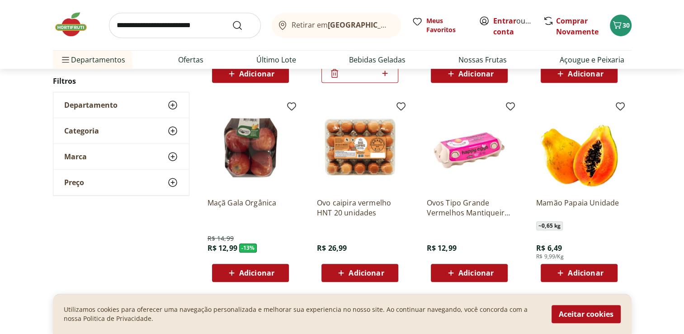
click at [364, 272] on span "Adicionar" at bounding box center [366, 272] width 35 height 7
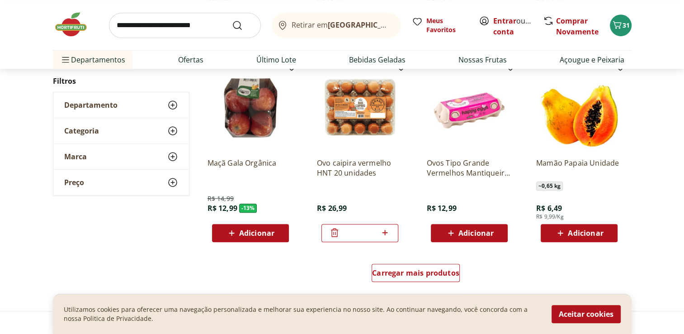
scroll to position [633, 0]
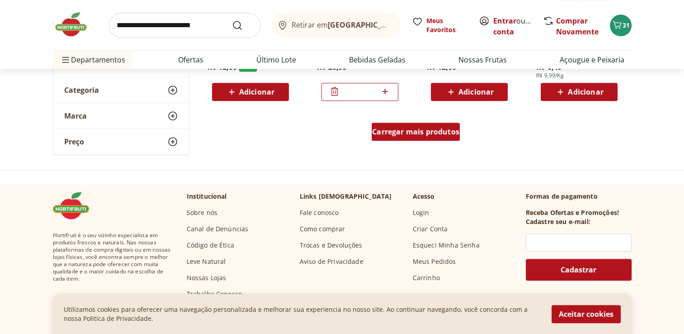
click at [405, 135] on span "Carregar mais produtos" at bounding box center [415, 131] width 87 height 7
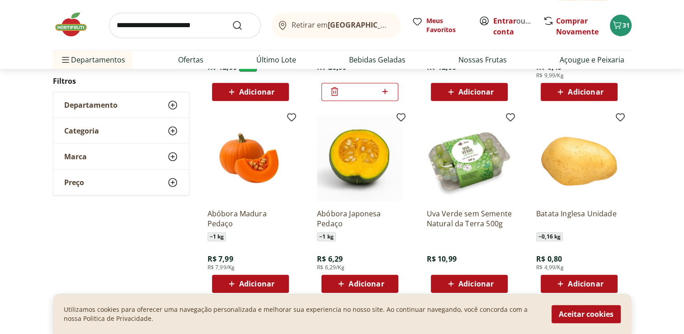
click at [263, 286] on span "Adicionar" at bounding box center [256, 283] width 35 height 7
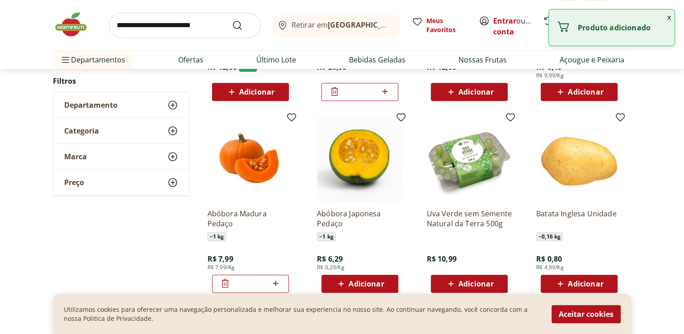
click at [223, 286] on icon at bounding box center [225, 283] width 11 height 11
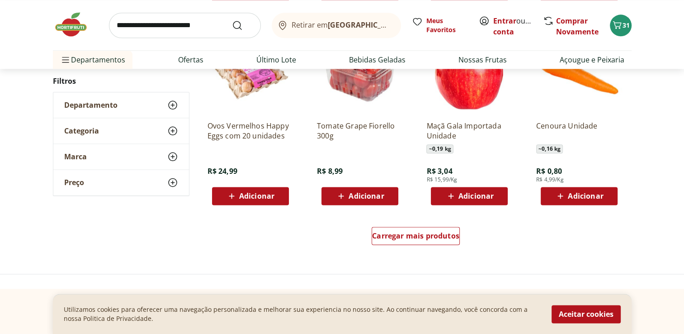
scroll to position [1130, 0]
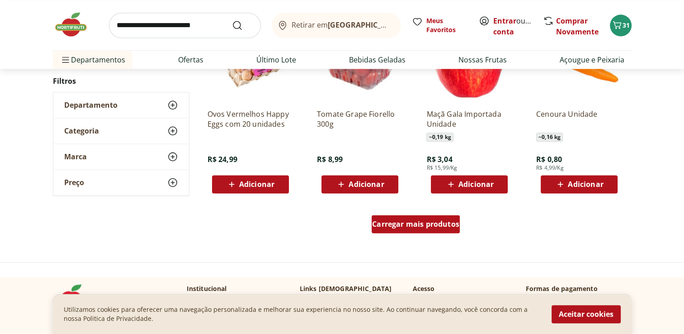
click at [393, 230] on div "Carregar mais produtos" at bounding box center [416, 224] width 88 height 18
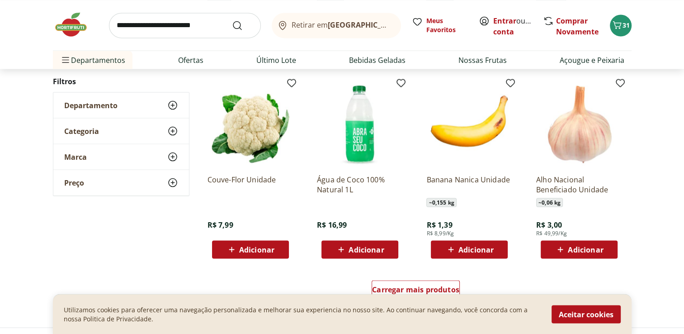
scroll to position [1673, 0]
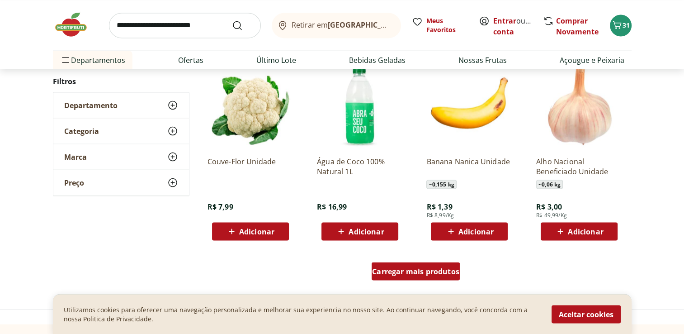
click at [411, 275] on div "Carregar mais produtos" at bounding box center [416, 271] width 88 height 18
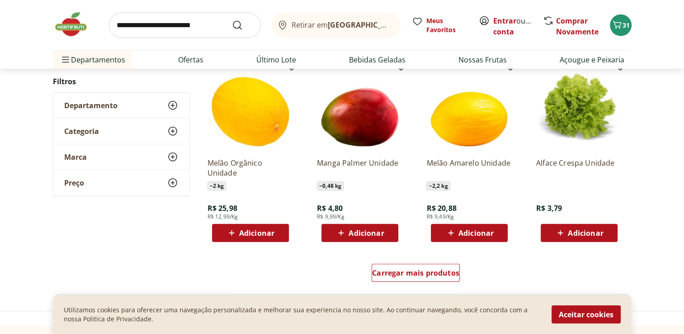
scroll to position [2441, 0]
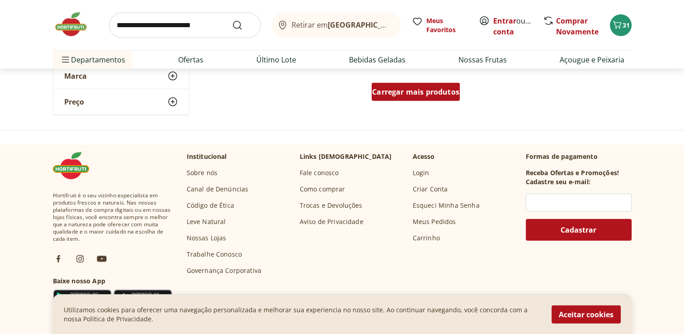
click at [443, 97] on div "Carregar mais produtos" at bounding box center [416, 92] width 88 height 18
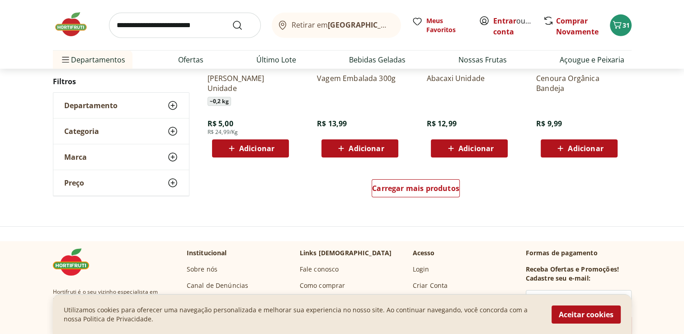
scroll to position [2938, 0]
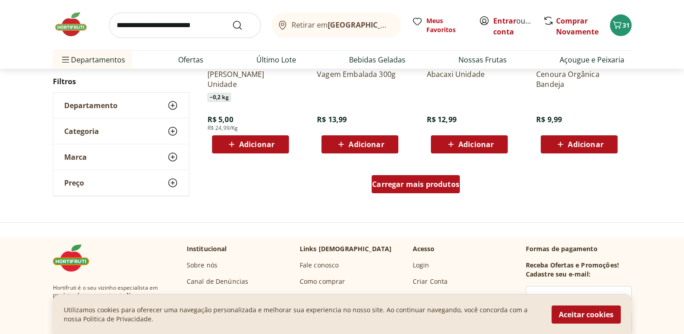
click at [443, 183] on span "Carregar mais produtos" at bounding box center [415, 183] width 87 height 7
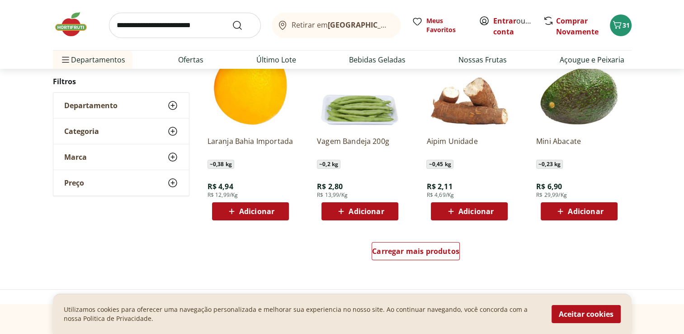
scroll to position [3481, 0]
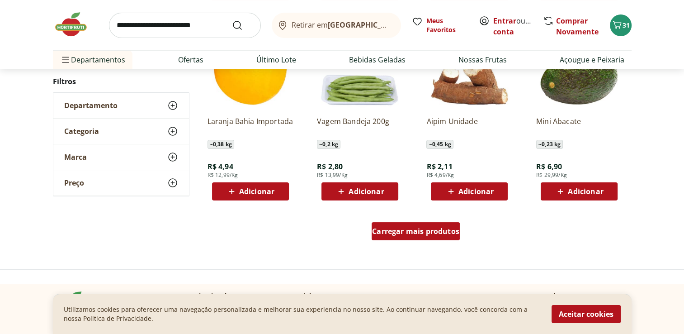
click at [403, 231] on span "Carregar mais produtos" at bounding box center [415, 230] width 87 height 7
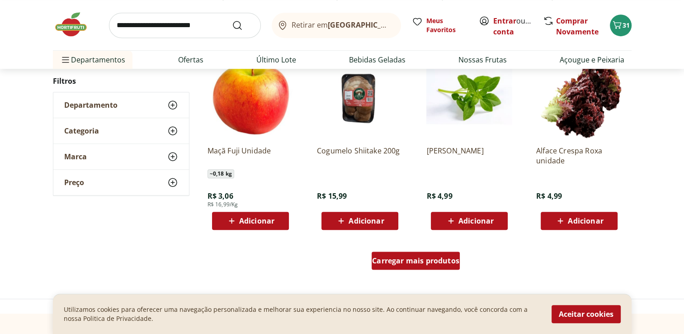
scroll to position [4114, 0]
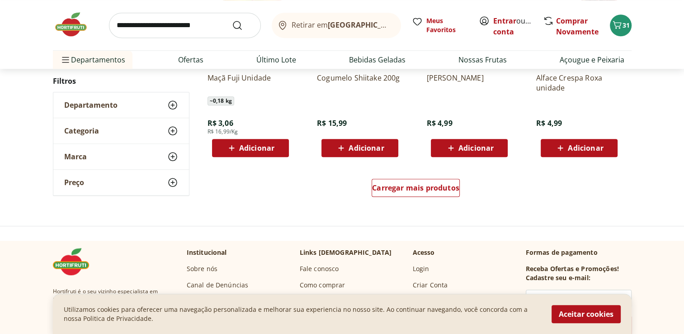
click at [185, 24] on input "search" at bounding box center [185, 25] width 152 height 25
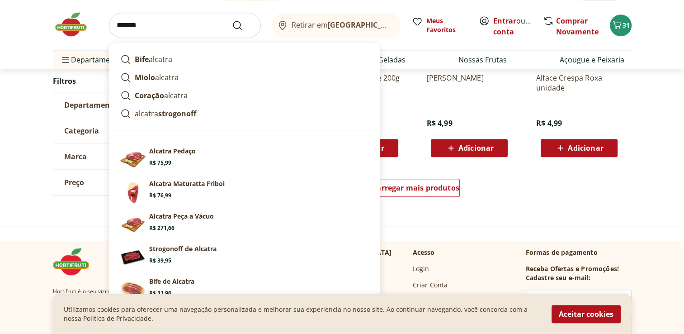
type input "*******"
click at [232, 20] on button "Submit Search" at bounding box center [243, 25] width 22 height 11
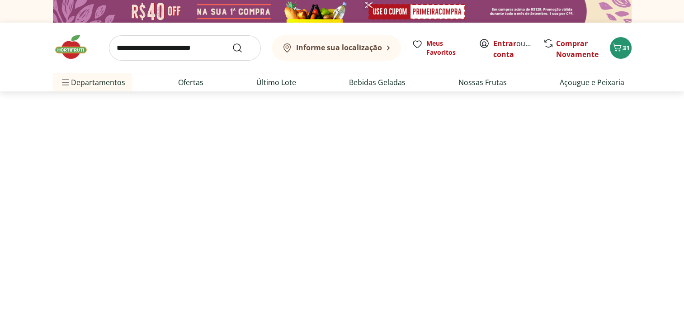
select select "**********"
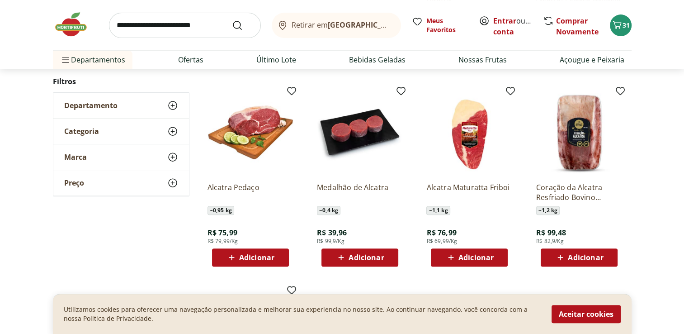
scroll to position [316, 0]
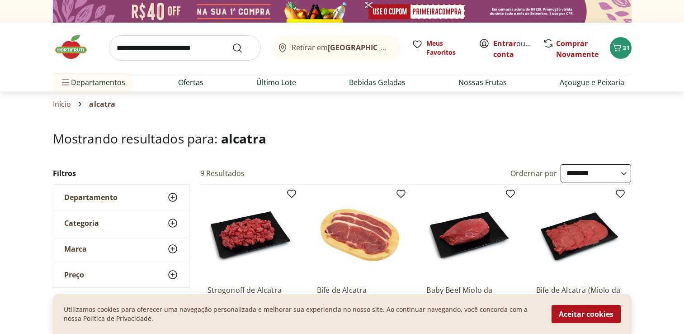
select select "**********"
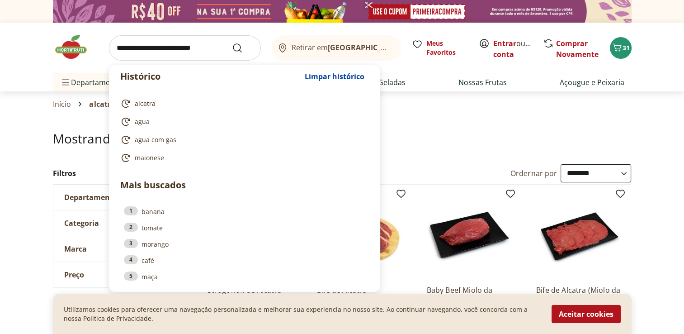
click at [193, 46] on input "search" at bounding box center [185, 47] width 152 height 25
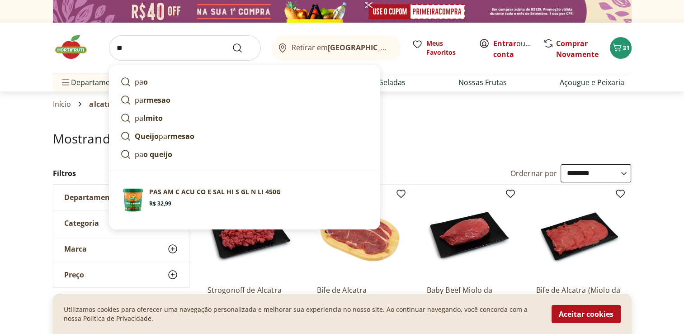
type input "*"
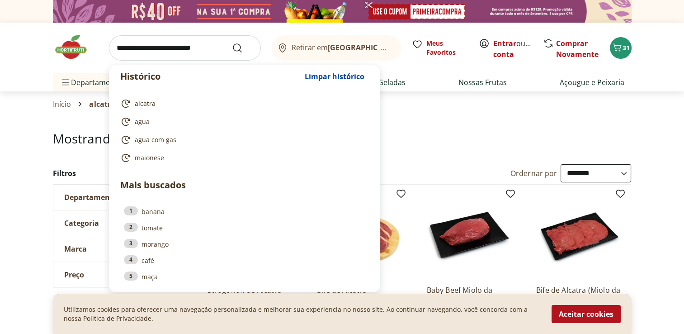
type input "*"
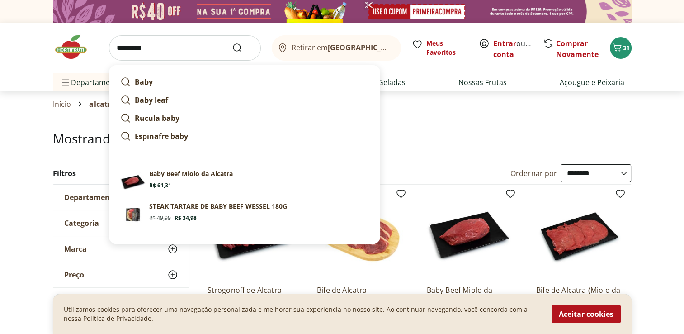
type input "*********"
click at [232, 42] on button "Submit Search" at bounding box center [243, 47] width 22 height 11
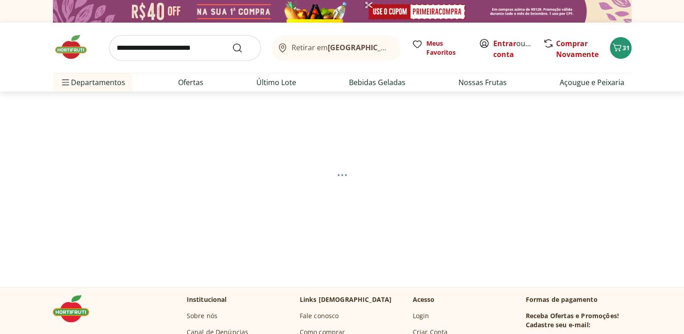
select select "**********"
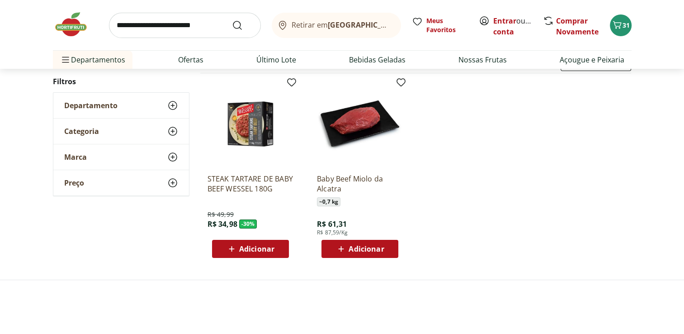
scroll to position [136, 0]
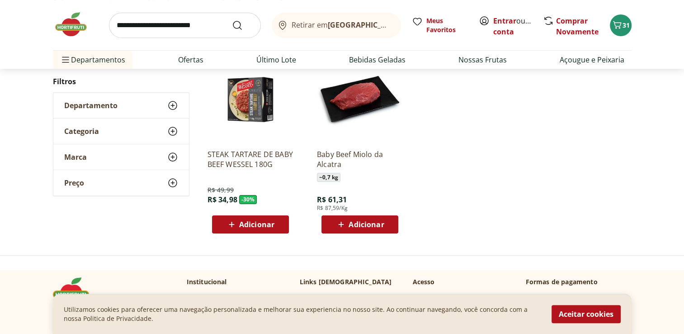
click at [212, 24] on input "search" at bounding box center [185, 25] width 152 height 25
type input "*********"
click at [232, 20] on button "Submit Search" at bounding box center [243, 25] width 22 height 11
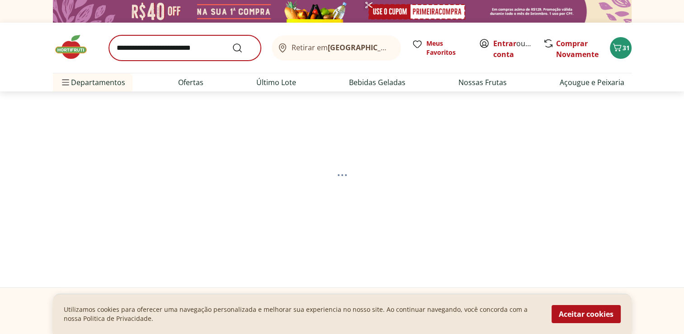
select select "**********"
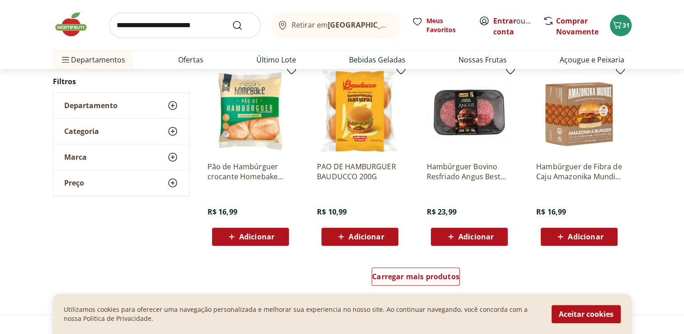
scroll to position [588, 0]
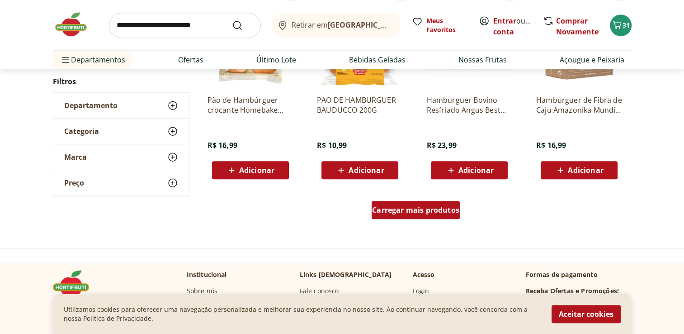
click at [397, 207] on span "Carregar mais produtos" at bounding box center [415, 209] width 87 height 7
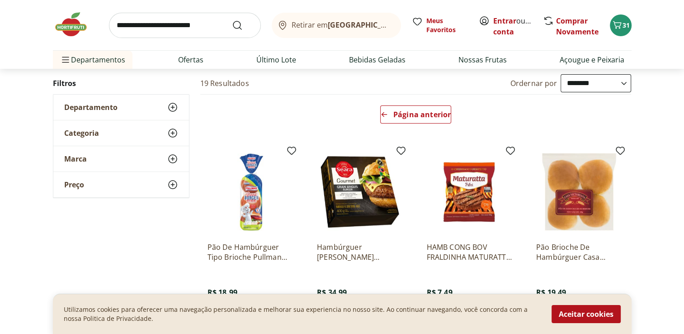
scroll to position [90, 0]
click at [440, 111] on span "Página anterior" at bounding box center [421, 113] width 57 height 7
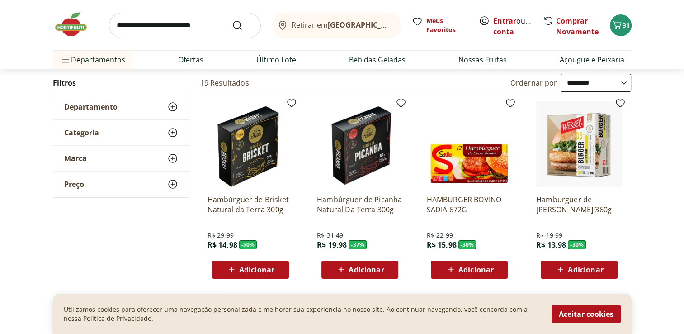
click at [255, 153] on img at bounding box center [250, 144] width 86 height 86
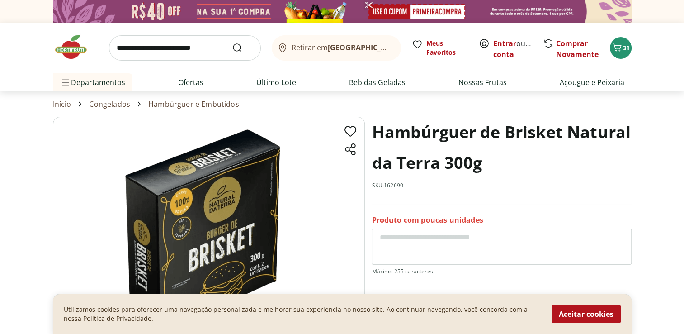
scroll to position [90, 0]
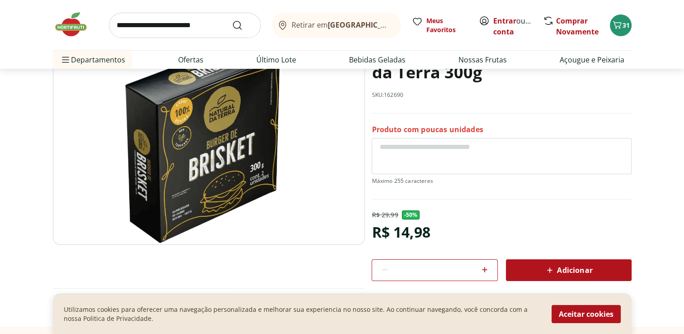
click at [549, 262] on div "Adicionar" at bounding box center [568, 270] width 111 height 16
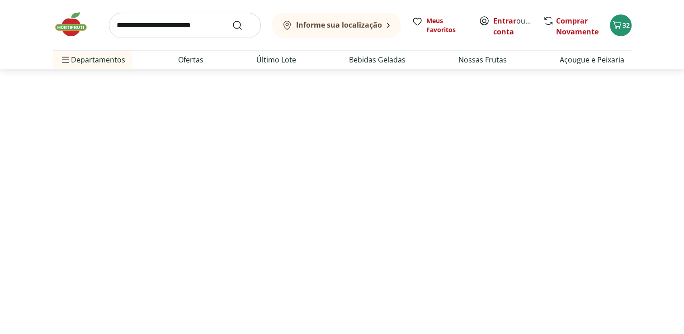
select select "**********"
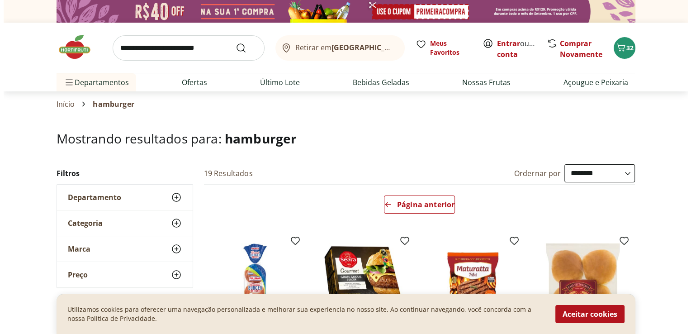
scroll to position [136, 0]
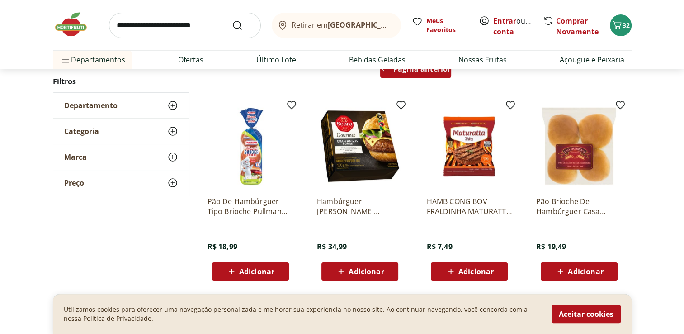
click at [425, 72] on span "Página anterior" at bounding box center [421, 68] width 57 height 7
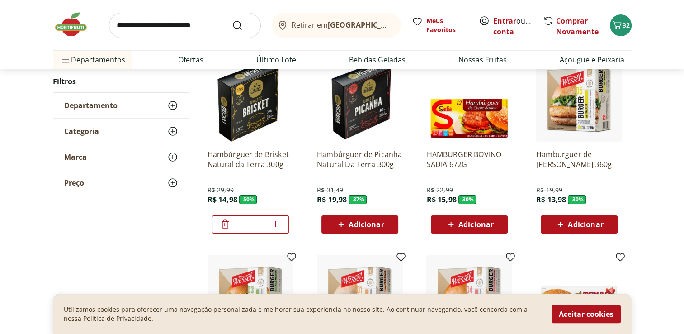
click at [371, 229] on div "Adicionar" at bounding box center [360, 224] width 62 height 16
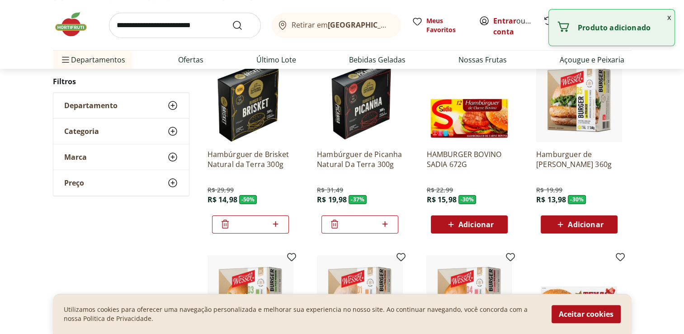
click at [622, 33] on div "Produto adicionado" at bounding box center [612, 27] width 126 height 36
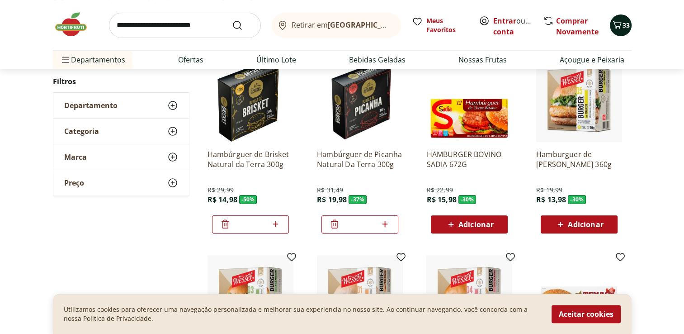
click at [619, 26] on icon "Carrinho" at bounding box center [617, 24] width 11 height 11
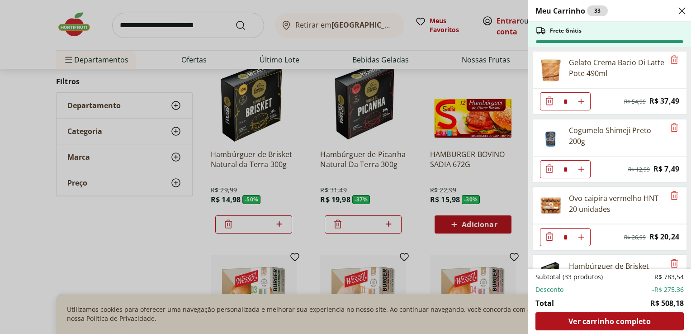
scroll to position [1127, 0]
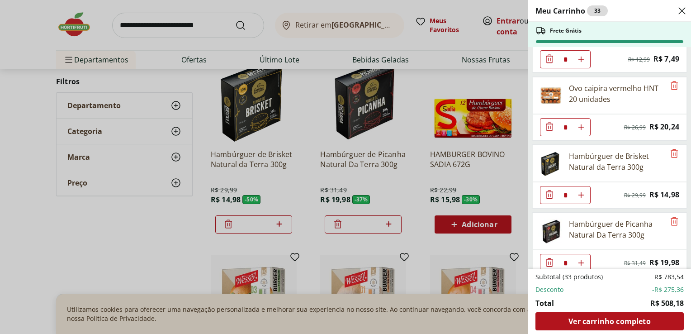
click at [548, 257] on icon "Diminuir Quantidade" at bounding box center [549, 262] width 11 height 11
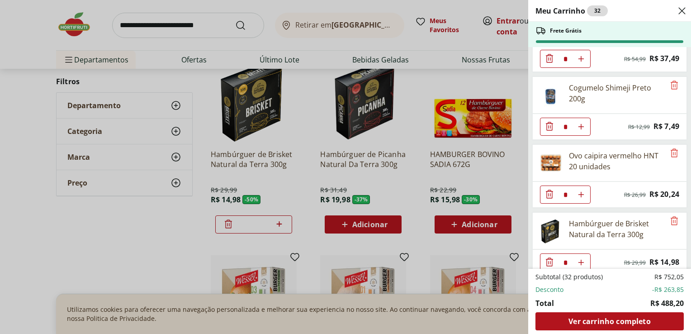
click at [549, 256] on icon "Diminuir Quantidade" at bounding box center [549, 261] width 11 height 11
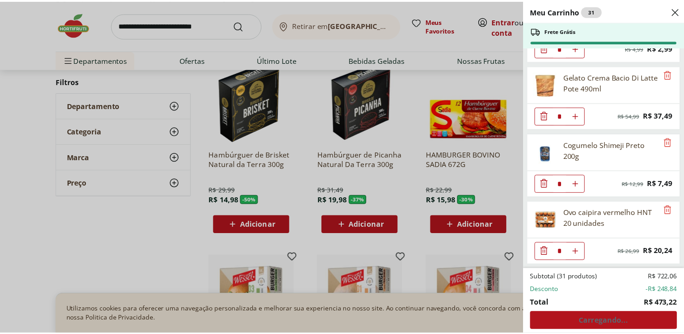
scroll to position [993, 0]
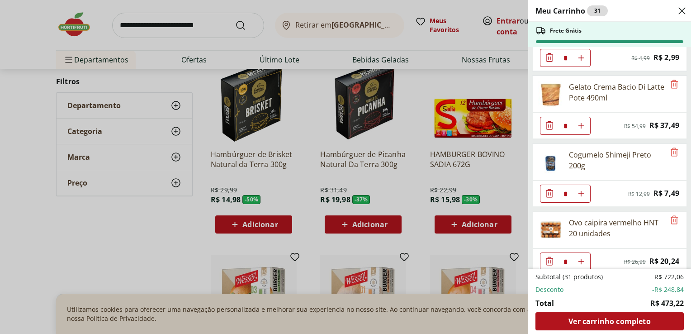
click at [431, 74] on div "Meu Carrinho 31 Frete Grátis Patinho Moído * Original price: R$ 24,76 Price: R$…" at bounding box center [345, 167] width 691 height 334
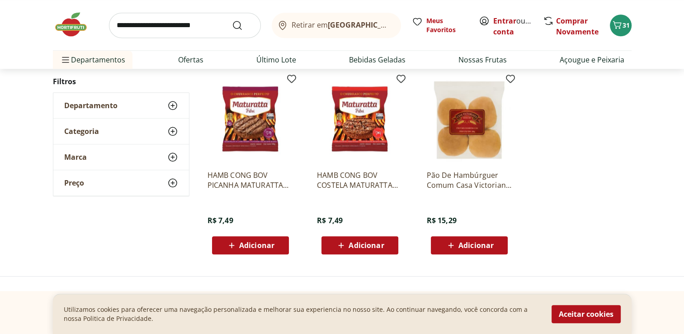
scroll to position [904, 0]
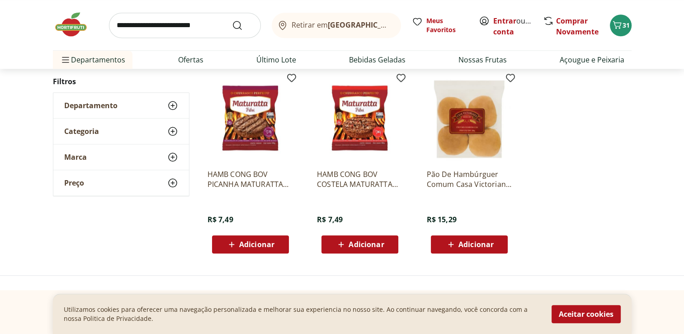
click at [247, 240] on span "Adicionar" at bounding box center [256, 243] width 35 height 7
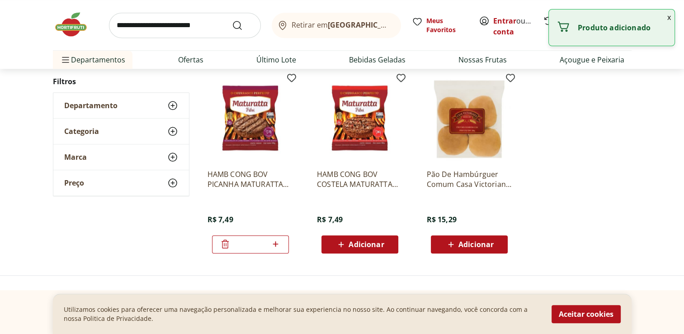
click at [279, 243] on icon at bounding box center [275, 243] width 11 height 11
type input "*"
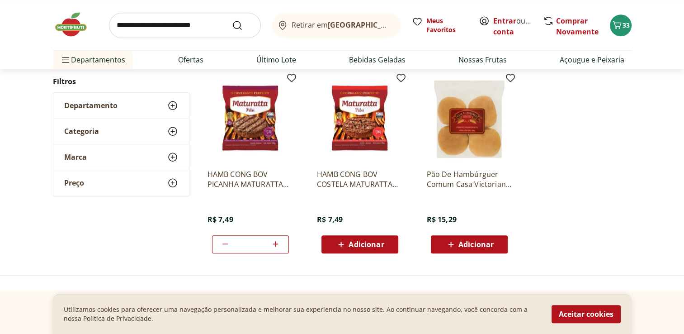
click at [378, 246] on span "Adicionar" at bounding box center [366, 243] width 35 height 7
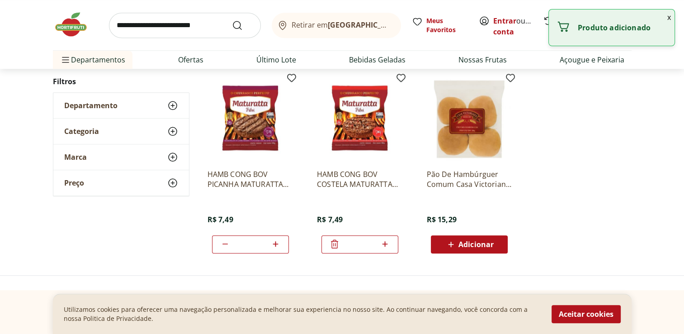
click at [387, 245] on icon at bounding box center [384, 243] width 11 height 11
type input "*"
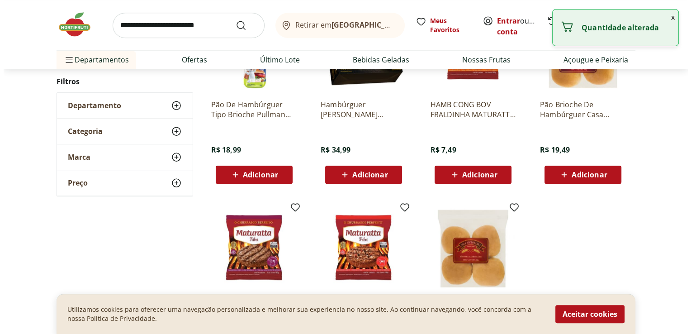
scroll to position [723, 0]
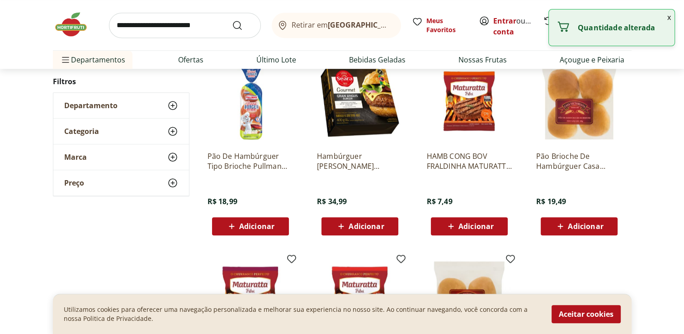
click at [481, 225] on span "Adicionar" at bounding box center [475, 225] width 35 height 7
click at [496, 226] on icon at bounding box center [494, 225] width 11 height 11
type input "*"
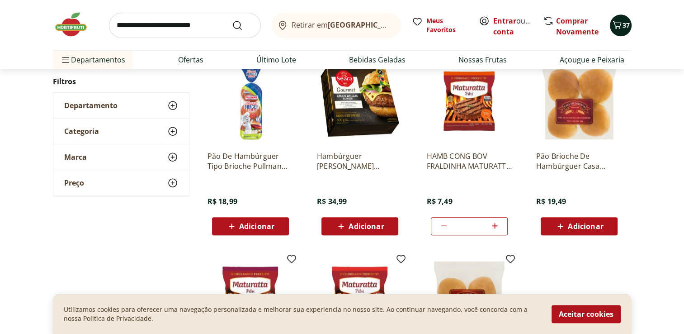
click at [624, 25] on span "37" at bounding box center [625, 25] width 7 height 9
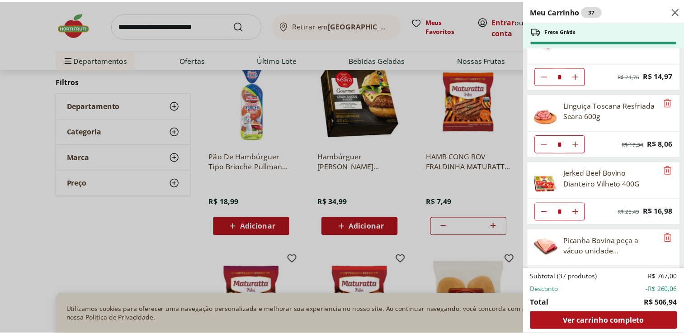
scroll to position [0, 0]
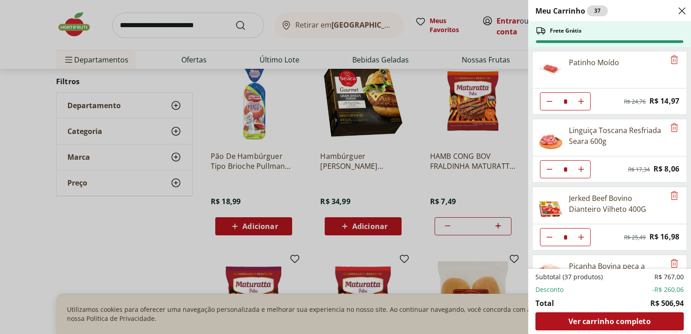
click at [210, 25] on div "Meu Carrinho 37 Frete Grátis Patinho Moído * Original price: R$ 24,76 Price: R$…" at bounding box center [345, 167] width 691 height 334
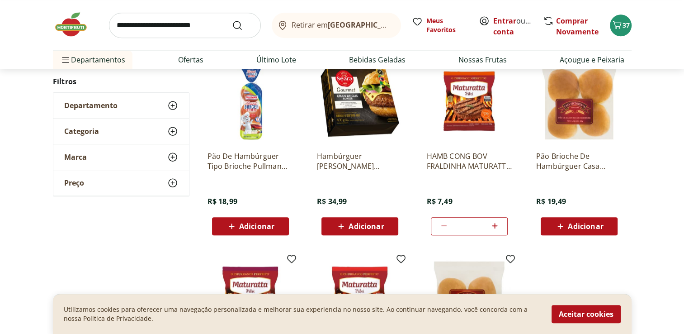
click at [194, 20] on input "search" at bounding box center [185, 25] width 152 height 25
type input "******"
click at [232, 20] on button "Submit Search" at bounding box center [243, 25] width 22 height 11
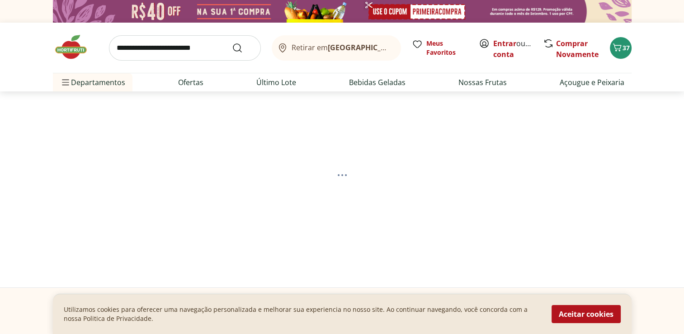
select select "**********"
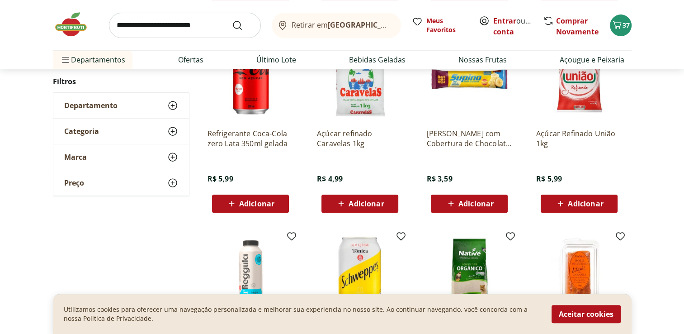
scroll to position [362, 0]
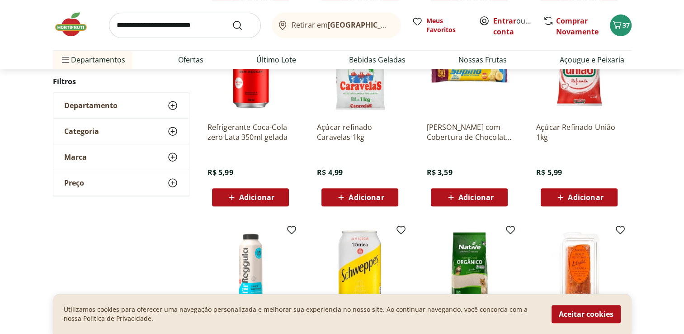
click at [572, 198] on span "Adicionar" at bounding box center [585, 196] width 35 height 7
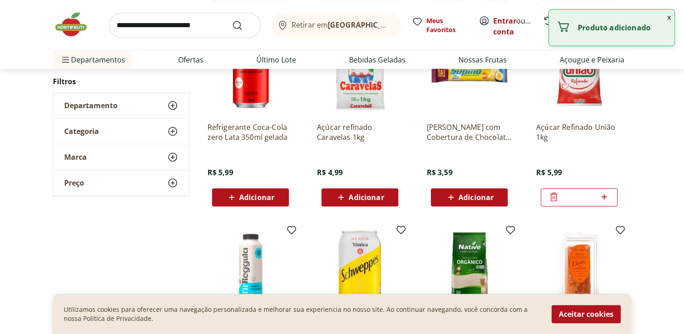
click at [607, 198] on icon at bounding box center [604, 196] width 11 height 11
type input "*"
click at [177, 24] on input "search" at bounding box center [185, 25] width 152 height 25
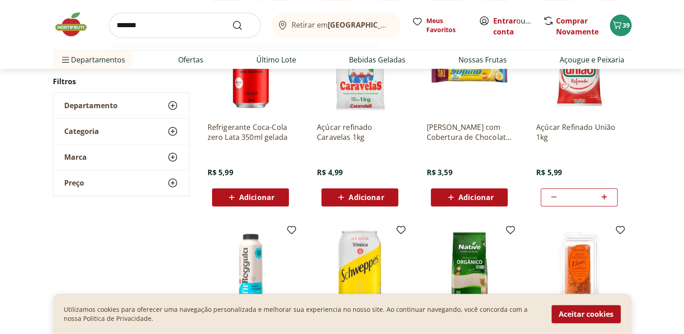
type input "*******"
click at [232, 20] on button "Submit Search" at bounding box center [243, 25] width 22 height 11
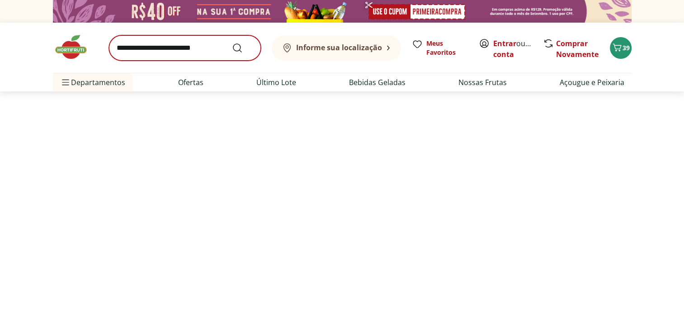
select select "**********"
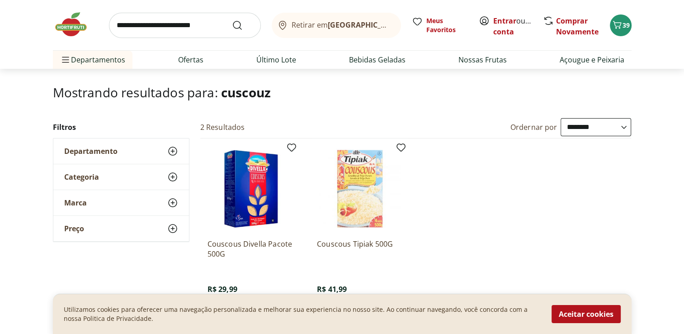
scroll to position [45, 0]
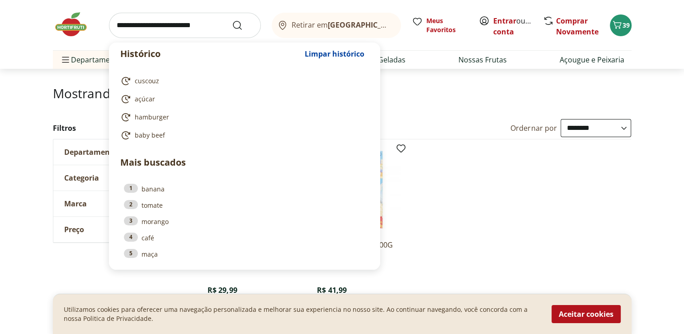
click at [192, 23] on input "search" at bounding box center [185, 25] width 152 height 25
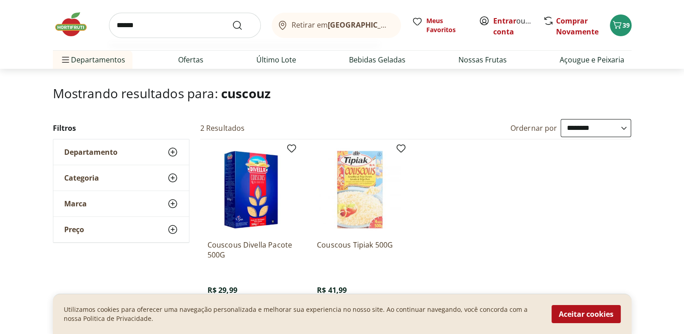
type input "******"
click at [232, 20] on button "Submit Search" at bounding box center [243, 25] width 22 height 11
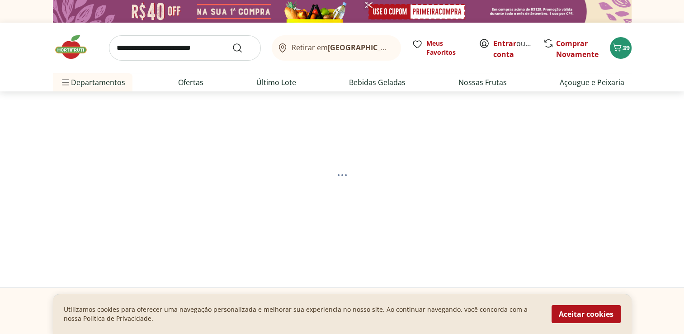
select select "**********"
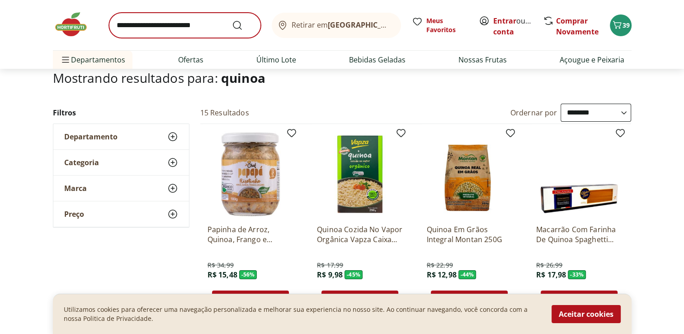
scroll to position [90, 0]
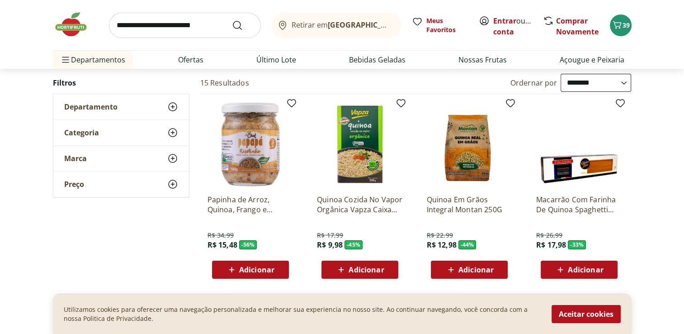
click at [366, 267] on span "Adicionar" at bounding box center [366, 269] width 35 height 7
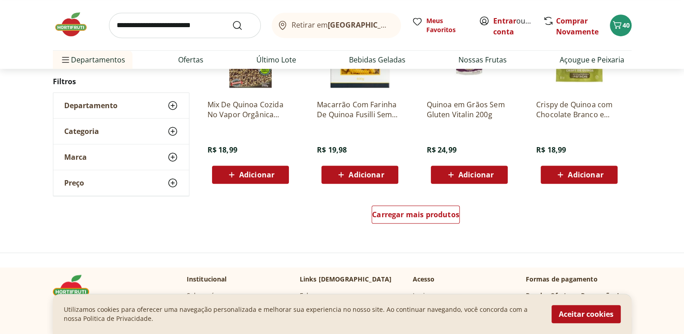
scroll to position [588, 0]
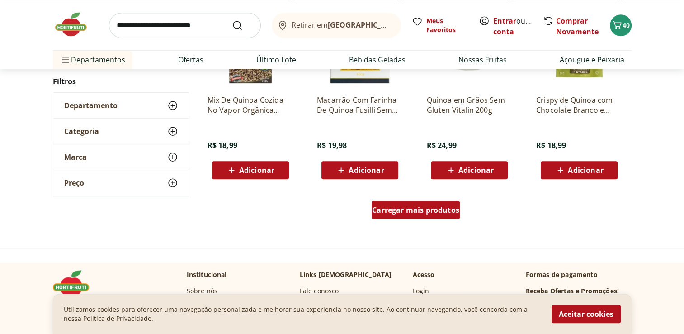
click at [413, 209] on span "Carregar mais produtos" at bounding box center [415, 209] width 87 height 7
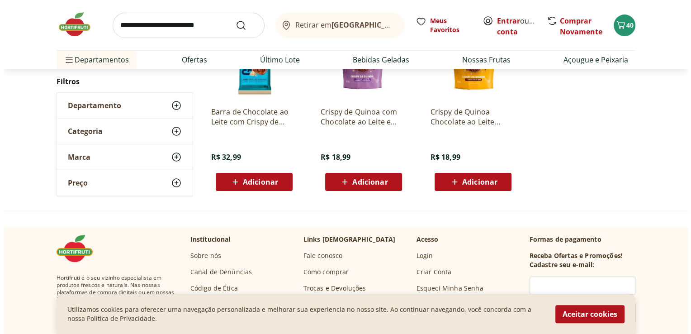
scroll to position [226, 0]
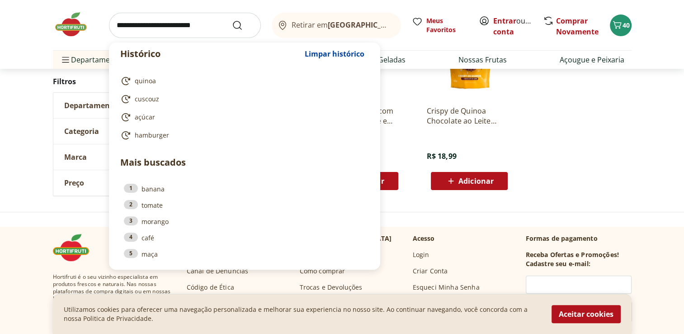
click at [162, 30] on input "search" at bounding box center [185, 25] width 152 height 25
click at [619, 21] on icon "Carrinho" at bounding box center [617, 24] width 11 height 11
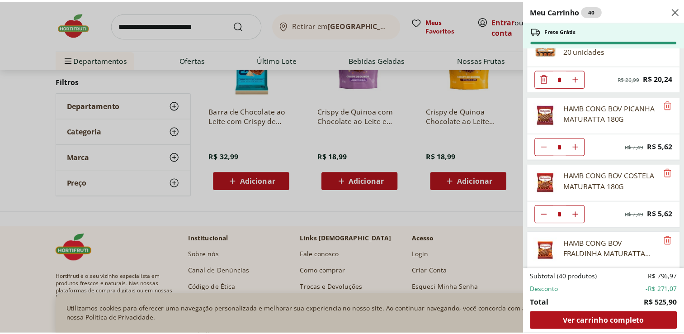
scroll to position [1329, 0]
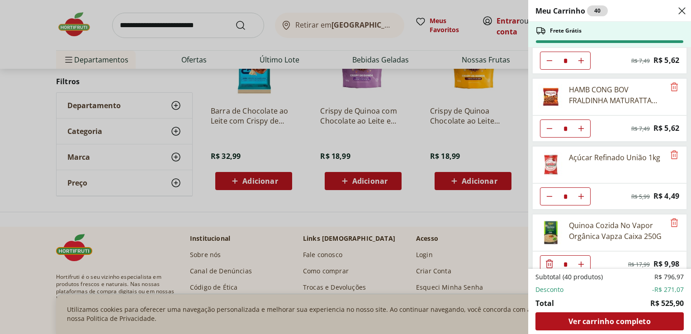
click at [122, 30] on div "Meu Carrinho 40 Frete Grátis Patinho Moído * Original price: R$ 24,76 Price: R$…" at bounding box center [345, 167] width 691 height 334
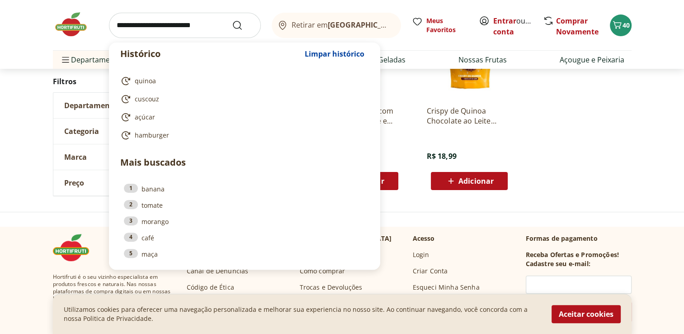
click at [140, 23] on input "search" at bounding box center [185, 25] width 152 height 25
click at [570, 131] on ul "Barra de Chocolate ao Leite com Crispy de Quinoa Goldko 80g R$ 32,99 Adicionar …" at bounding box center [415, 101] width 431 height 192
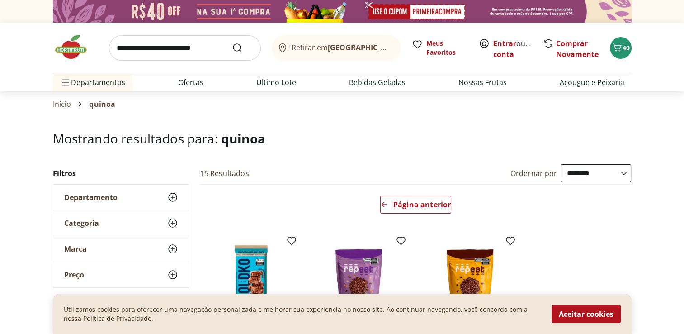
scroll to position [226, 0]
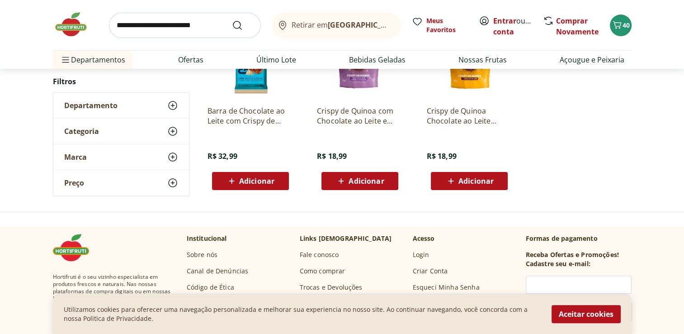
click at [162, 24] on input "search" at bounding box center [185, 25] width 152 height 25
type input "******"
click at [232, 20] on button "Submit Search" at bounding box center [243, 25] width 22 height 11
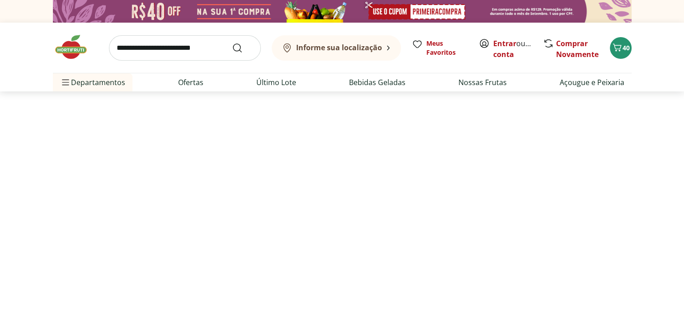
select select "**********"
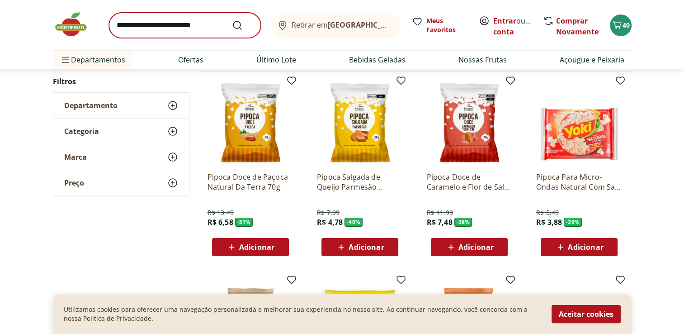
scroll to position [90, 0]
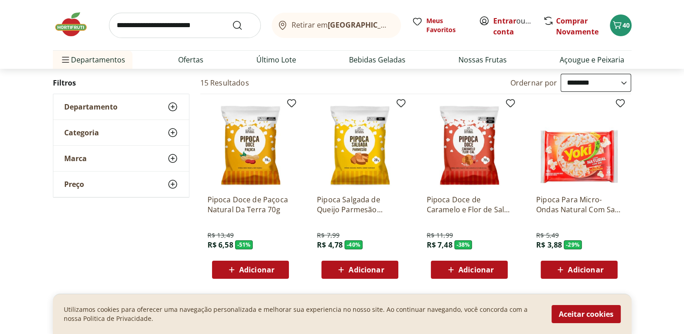
click at [365, 164] on img at bounding box center [360, 144] width 86 height 86
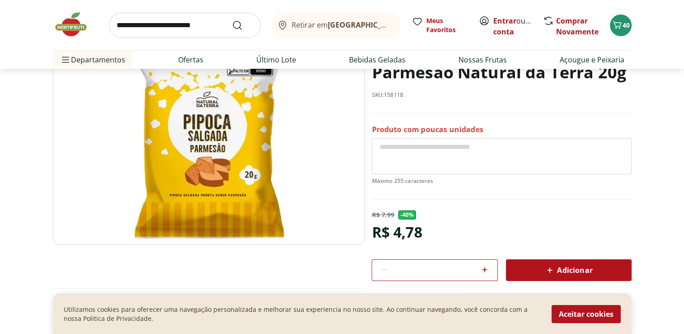
select select "**********"
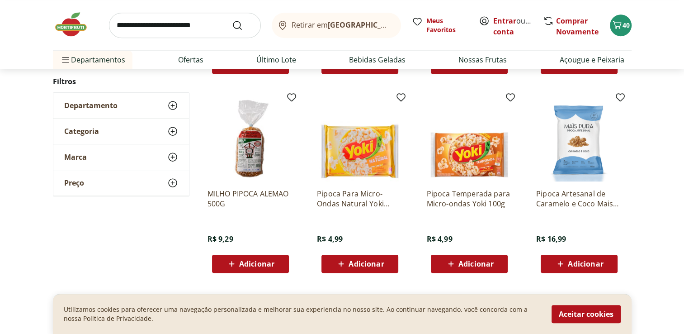
scroll to position [497, 0]
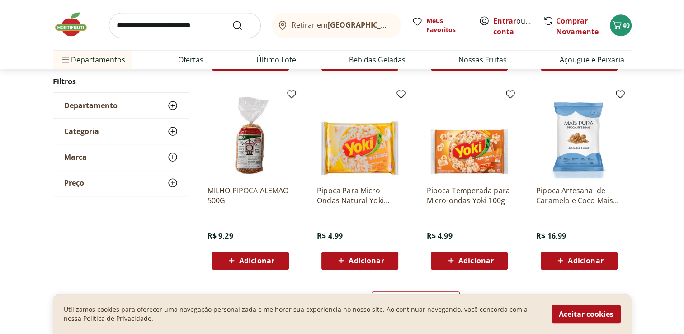
click at [588, 159] on img at bounding box center [579, 135] width 86 height 86
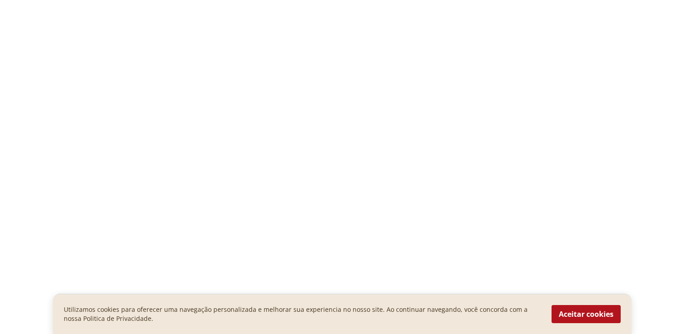
select select "**********"
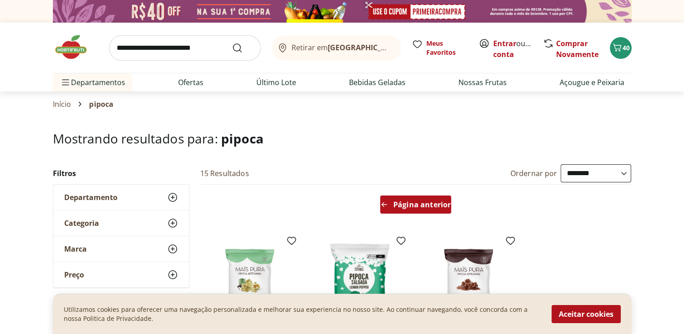
click at [403, 207] on span "Página anterior" at bounding box center [421, 204] width 57 height 7
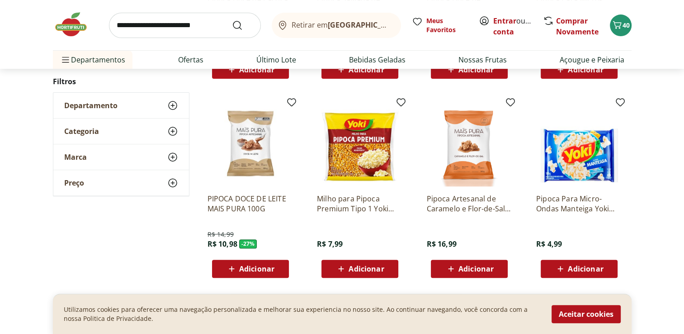
scroll to position [316, 0]
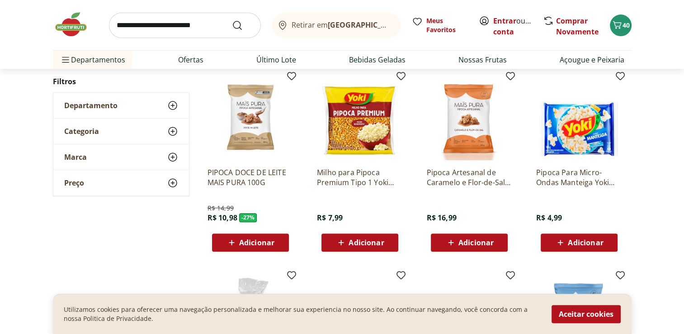
click at [250, 245] on span "Adicionar" at bounding box center [256, 242] width 35 height 7
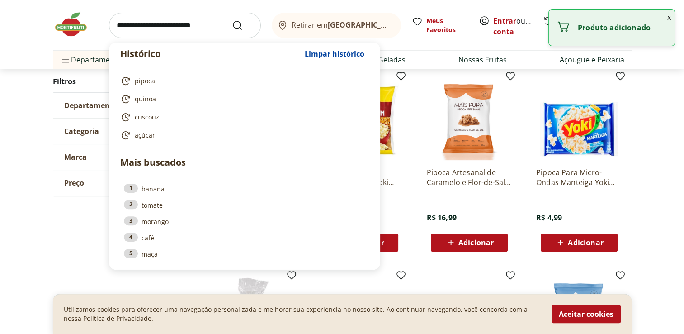
click at [163, 28] on input "search" at bounding box center [185, 25] width 152 height 25
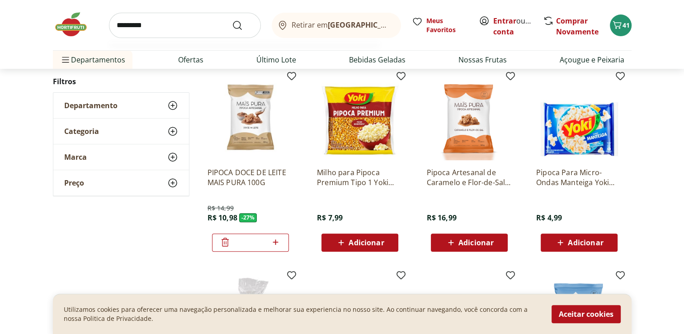
type input "*********"
click at [232, 20] on button "Submit Search" at bounding box center [243, 25] width 22 height 11
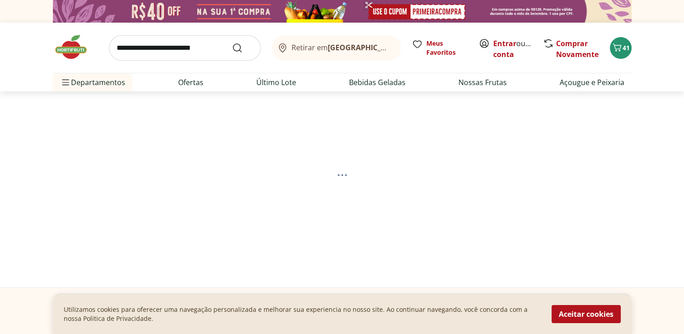
select select "**********"
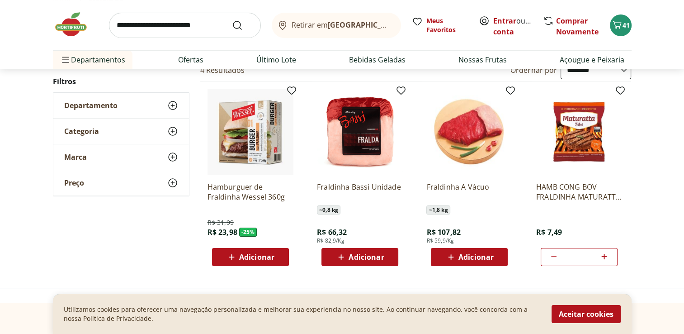
scroll to position [90, 0]
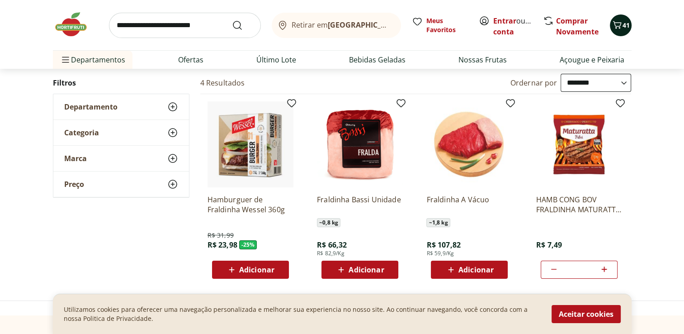
click at [613, 21] on icon "Carrinho" at bounding box center [617, 25] width 9 height 8
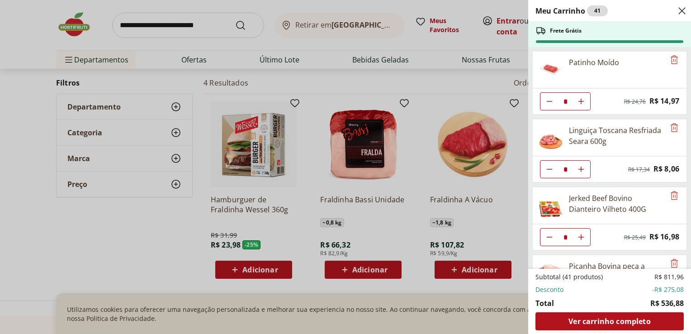
click at [419, 5] on div "Meu Carrinho 41 Frete Grátis Patinho Moído * Original price: R$ 24,76 Price: R$…" at bounding box center [345, 167] width 691 height 334
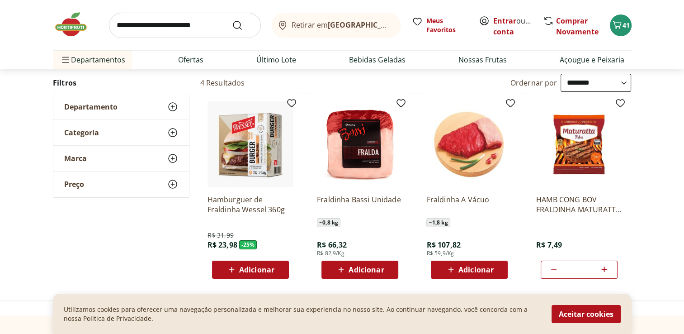
click at [151, 25] on input "search" at bounding box center [185, 25] width 152 height 25
type input "*****"
click at [232, 20] on button "Submit Search" at bounding box center [243, 25] width 22 height 11
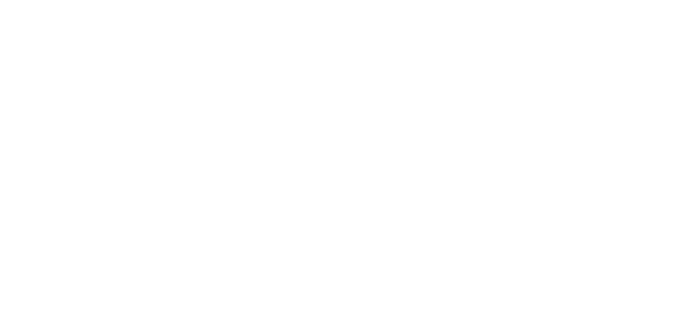
select select "**********"
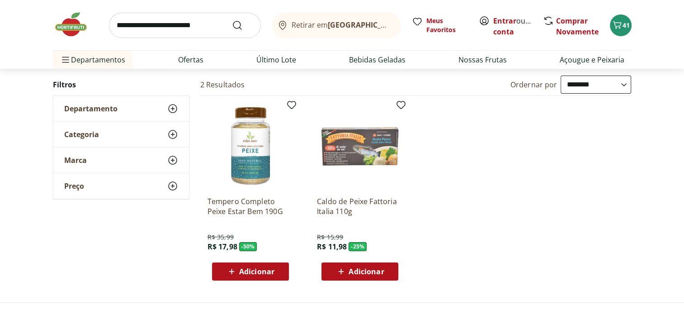
scroll to position [90, 0]
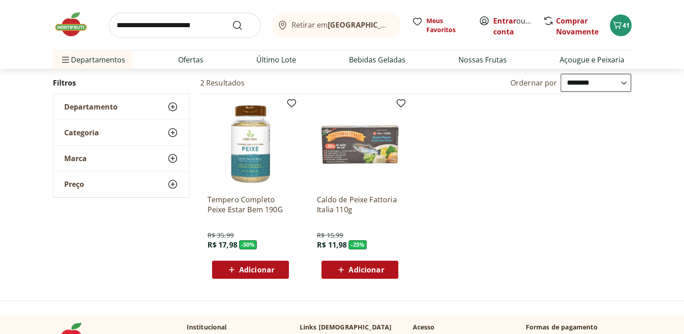
click at [163, 17] on input "search" at bounding box center [185, 25] width 152 height 25
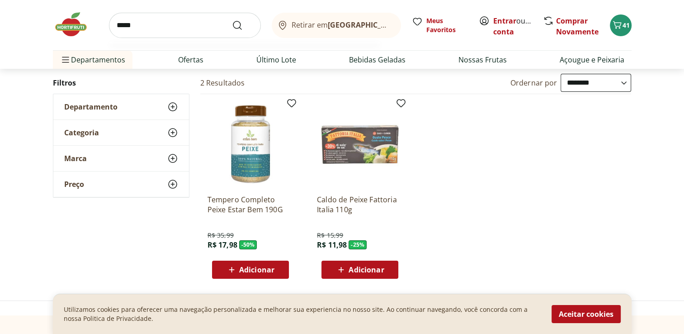
type input "*****"
click at [232, 20] on button "Submit Search" at bounding box center [243, 25] width 22 height 11
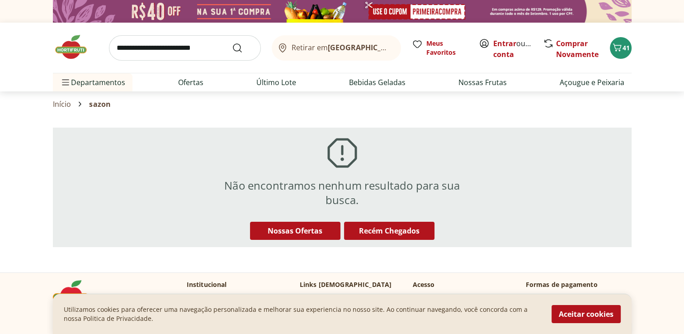
click at [190, 46] on input "search" at bounding box center [185, 47] width 152 height 25
type input "********"
click at [232, 42] on button "Submit Search" at bounding box center [243, 47] width 22 height 11
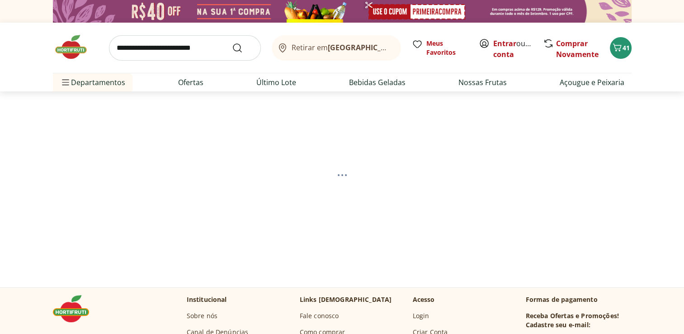
select select "**********"
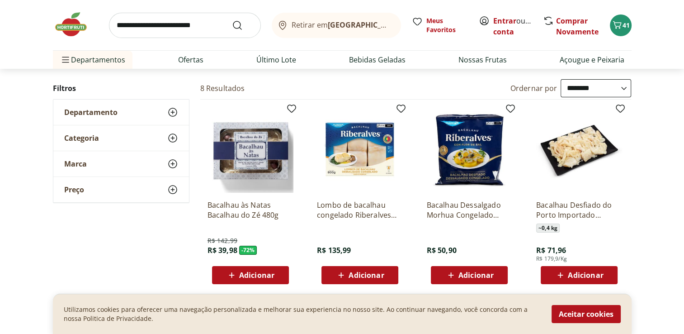
scroll to position [90, 0]
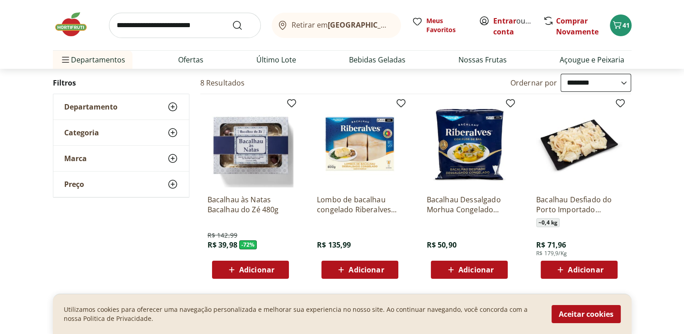
click at [255, 149] on img at bounding box center [250, 144] width 86 height 86
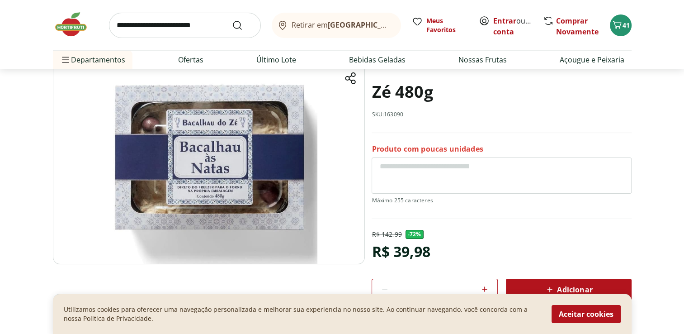
scroll to position [90, 0]
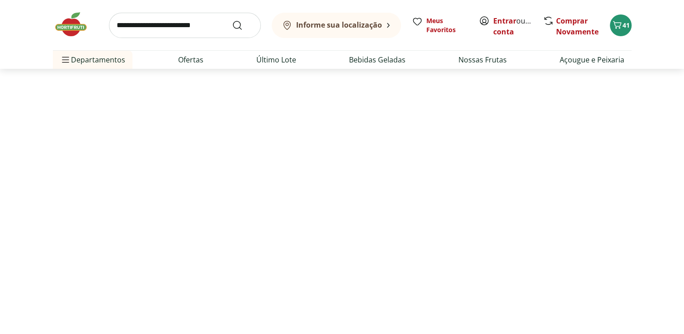
select select "**********"
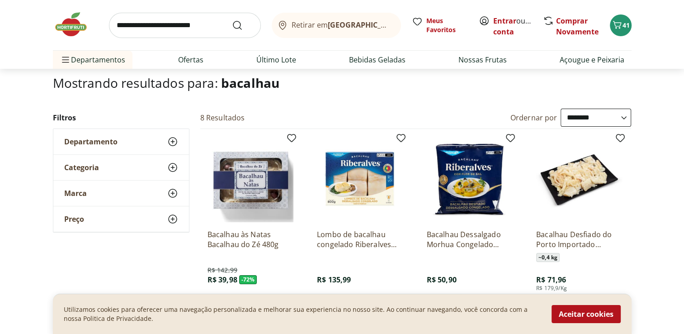
scroll to position [45, 0]
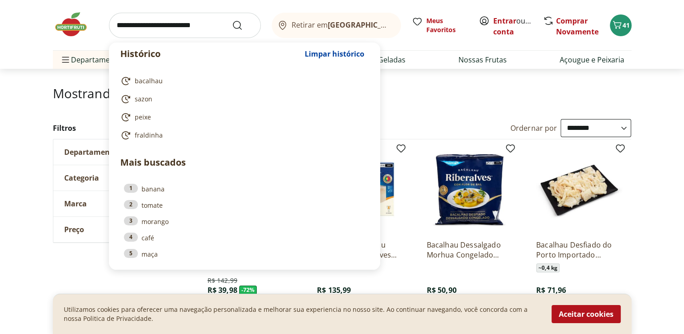
click at [134, 28] on input "search" at bounding box center [185, 25] width 152 height 25
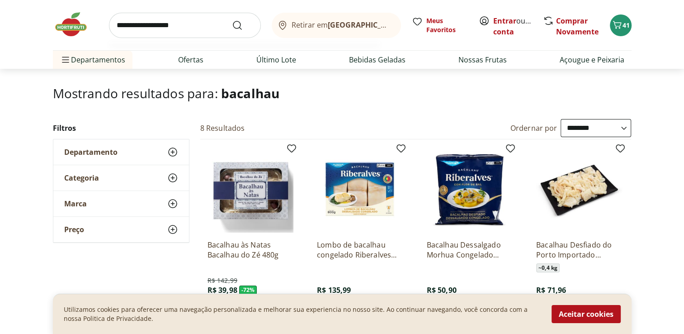
type input "**********"
click at [232, 20] on button "Submit Search" at bounding box center [243, 25] width 22 height 11
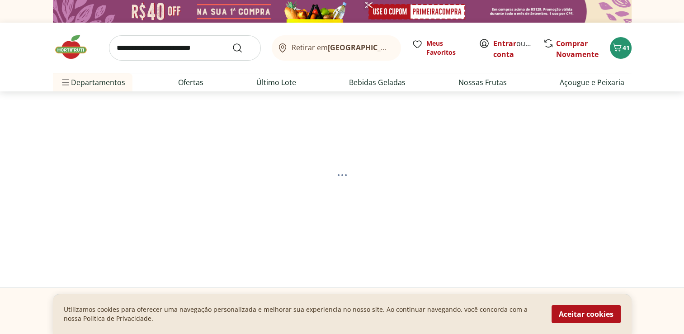
select select "**********"
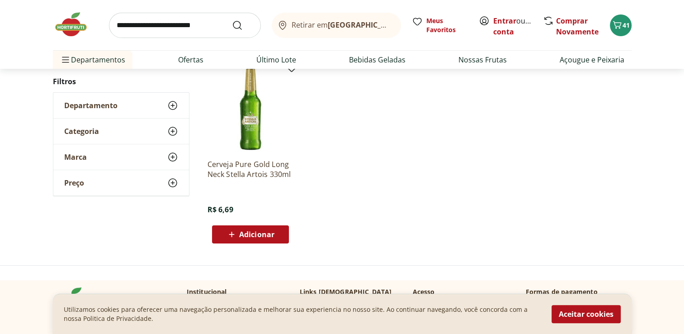
scroll to position [136, 0]
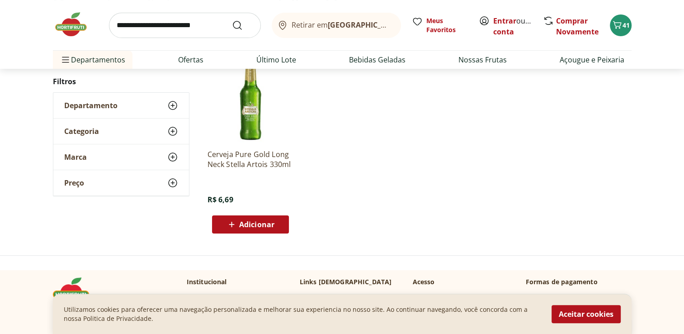
click at [246, 225] on span "Adicionar" at bounding box center [256, 224] width 35 height 7
click at [174, 26] on input "search" at bounding box center [185, 25] width 152 height 25
type input "*********"
click at [232, 20] on button "Submit Search" at bounding box center [243, 25] width 22 height 11
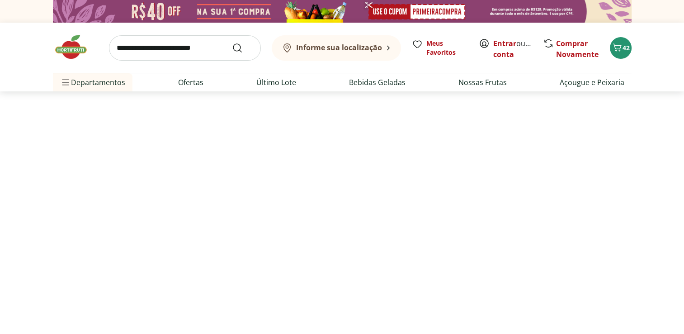
select select "**********"
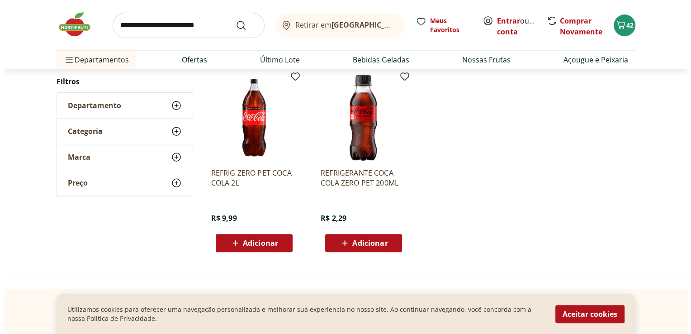
scroll to position [316, 0]
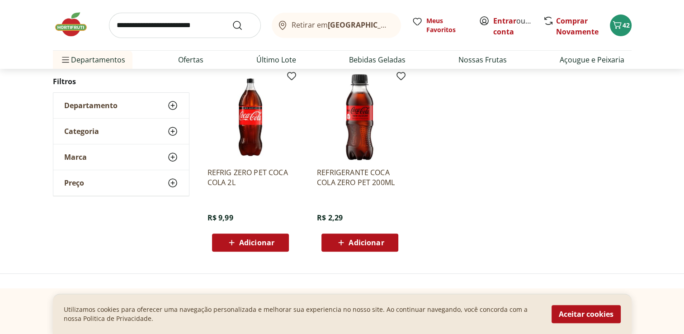
click at [372, 242] on span "Adicionar" at bounding box center [366, 242] width 35 height 7
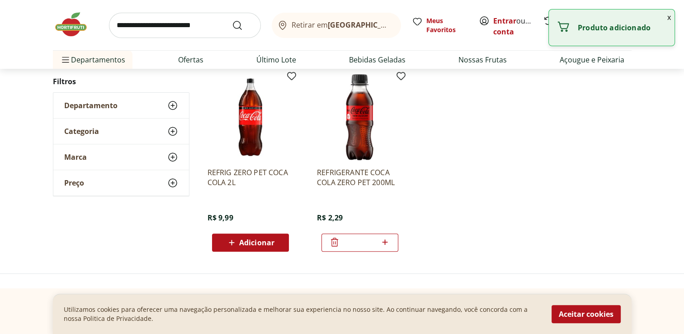
click at [383, 243] on icon at bounding box center [384, 241] width 11 height 11
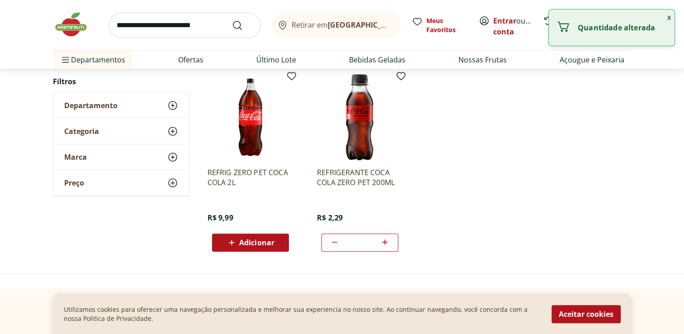
type input "*"
click at [669, 18] on button "x" at bounding box center [669, 16] width 11 height 15
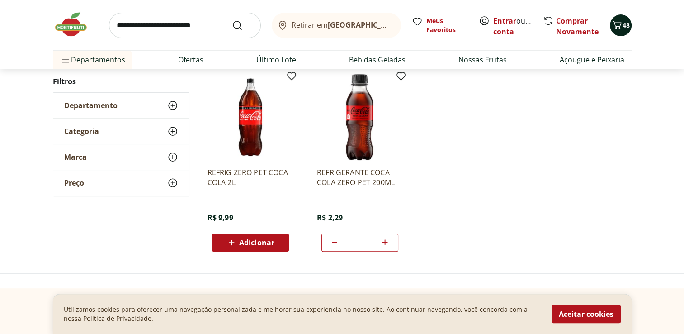
click at [626, 28] on span "48" at bounding box center [625, 25] width 7 height 9
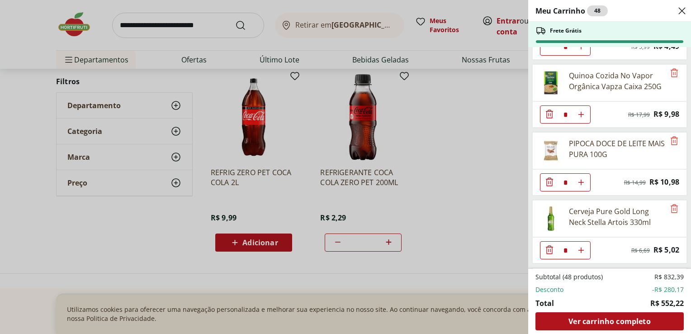
scroll to position [1440, 0]
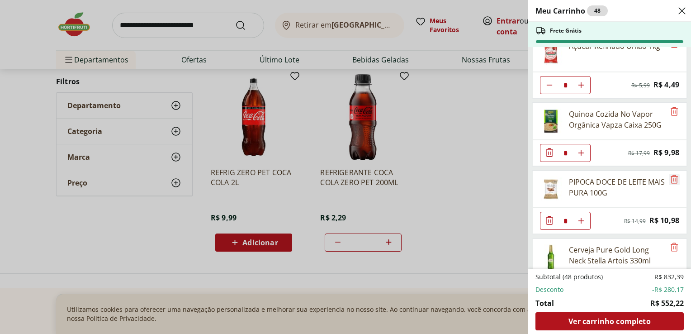
click at [672, 174] on icon "Remove" at bounding box center [674, 179] width 11 height 11
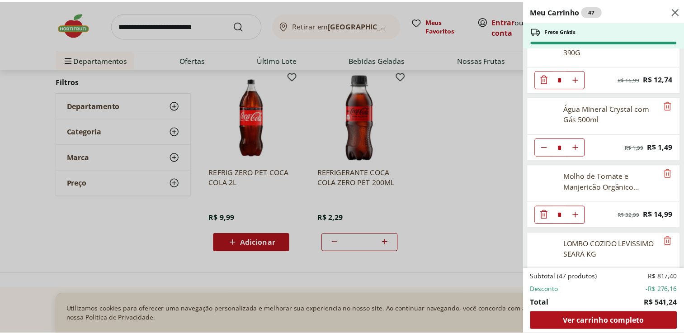
scroll to position [762, 0]
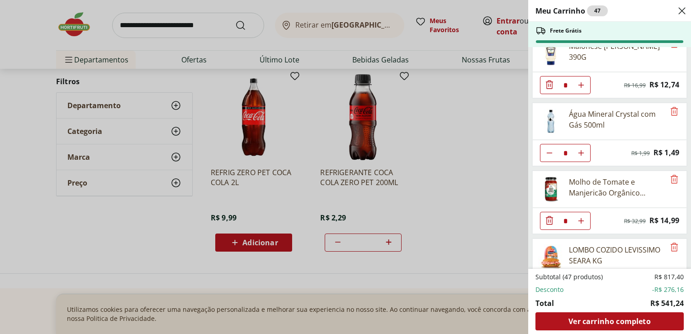
click at [177, 30] on div "Meu Carrinho 47 Frete Grátis Patinho Moído * Original price: R$ 24,76 Price: R$…" at bounding box center [345, 167] width 691 height 334
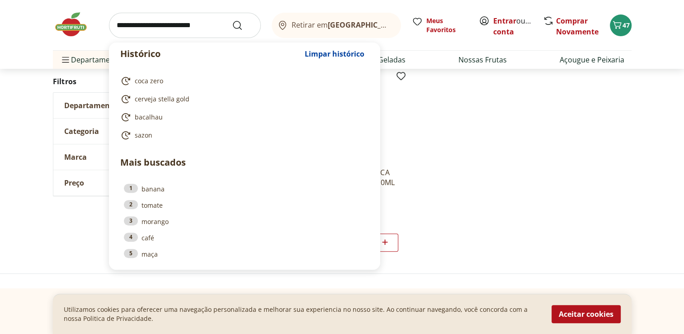
click at [186, 25] on input "search" at bounding box center [185, 25] width 152 height 25
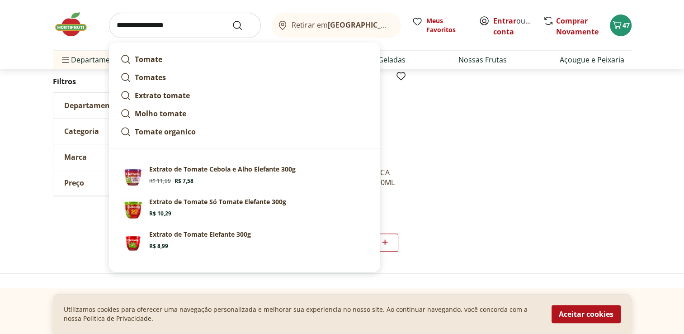
type input "**********"
click at [232, 20] on button "Submit Search" at bounding box center [243, 25] width 22 height 11
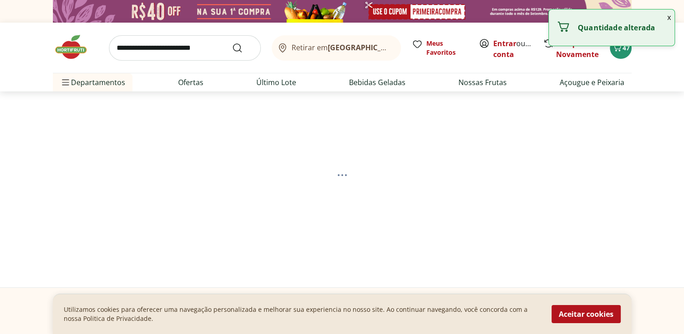
select select "**********"
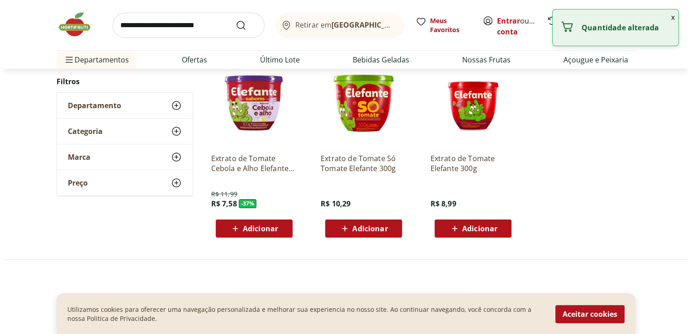
scroll to position [136, 0]
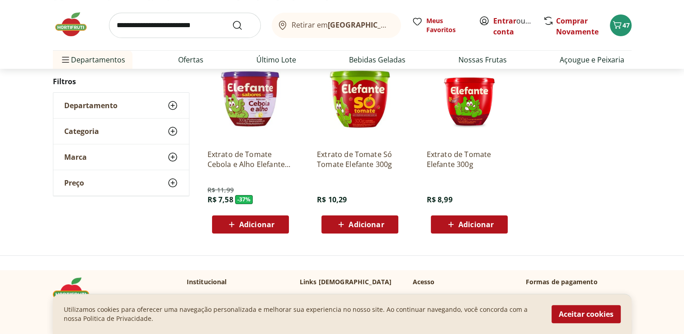
click at [464, 221] on span "Adicionar" at bounding box center [475, 224] width 35 height 7
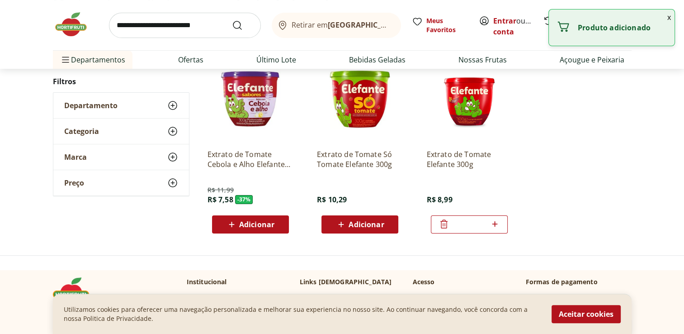
click at [495, 226] on icon at bounding box center [494, 223] width 5 height 5
click at [671, 19] on button "x" at bounding box center [669, 16] width 11 height 15
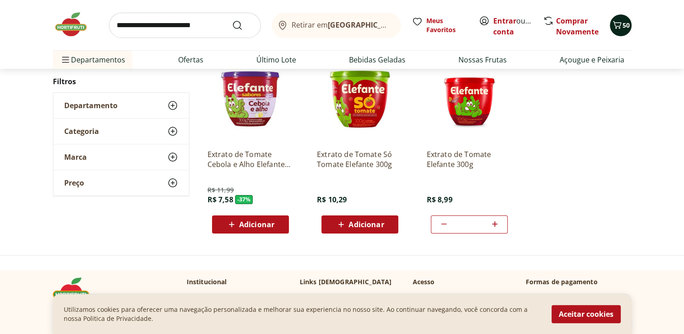
click at [625, 30] on button "50" at bounding box center [621, 25] width 22 height 22
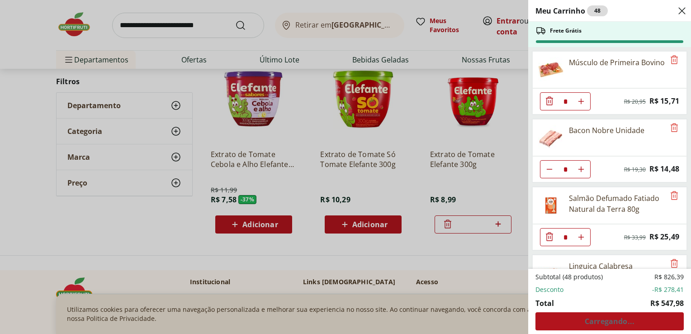
type input "*"
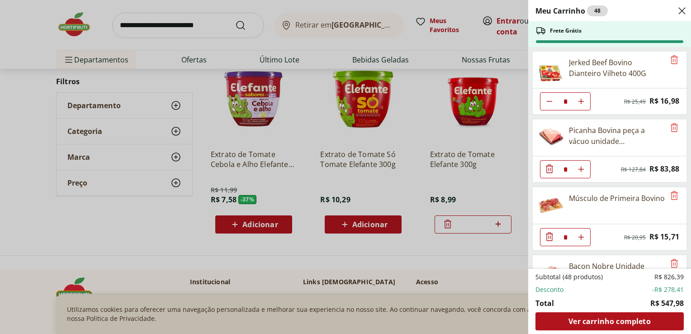
click at [157, 24] on div "Meu Carrinho 48 Frete Grátis Patinho Moído * Original price: R$ 24,76 Price: R$…" at bounding box center [345, 167] width 691 height 334
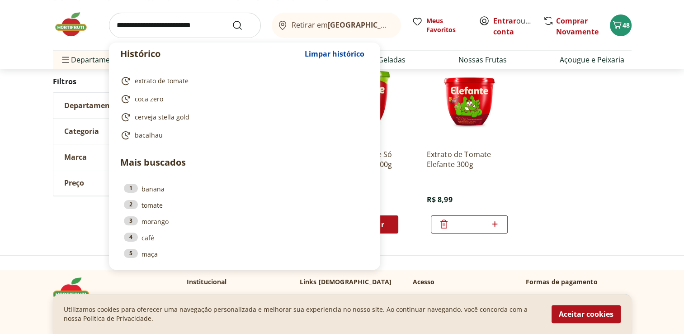
click at [157, 28] on input "search" at bounding box center [185, 25] width 152 height 25
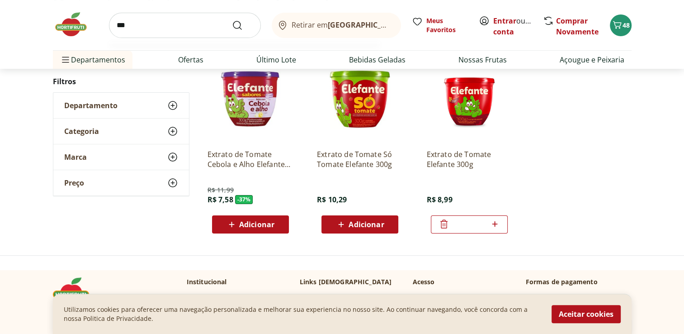
type input "***"
click at [232, 20] on button "Submit Search" at bounding box center [243, 25] width 22 height 11
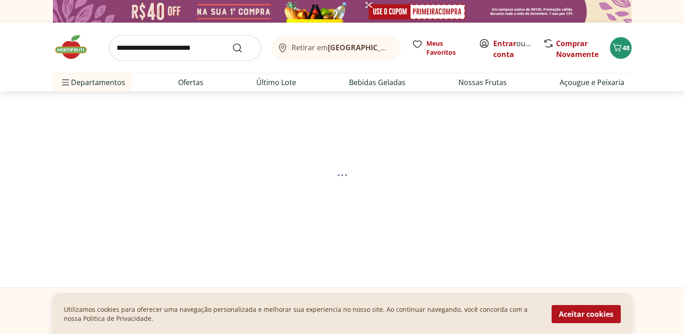
select select "**********"
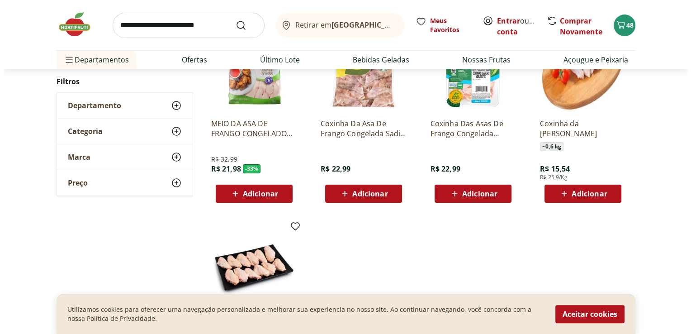
scroll to position [136, 0]
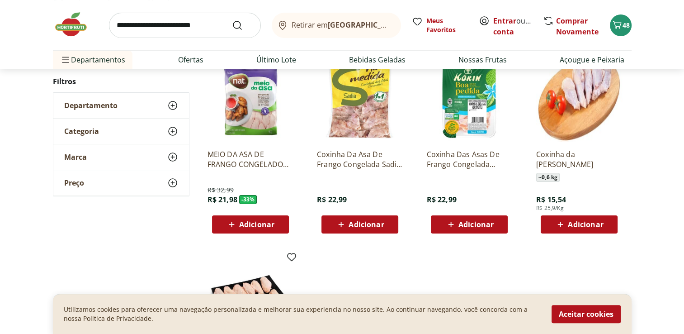
click at [253, 222] on span "Adicionar" at bounding box center [256, 224] width 35 height 7
click at [672, 15] on header "Retirar em Rio de Janeiro/RJ Entrar ou Criar conta 49 Retirar em Rio de Janeiro…" at bounding box center [342, 34] width 684 height 69
click at [624, 27] on span "49" at bounding box center [625, 25] width 7 height 9
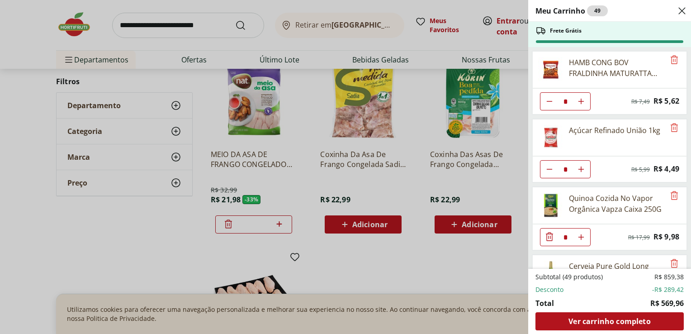
scroll to position [1598, 0]
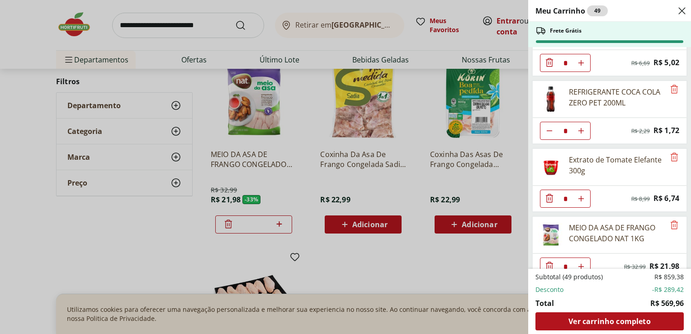
click at [395, 182] on div "Meu Carrinho 49 Frete Grátis Patinho Moído * Original price: R$ 24,76 Price: R$…" at bounding box center [345, 167] width 691 height 334
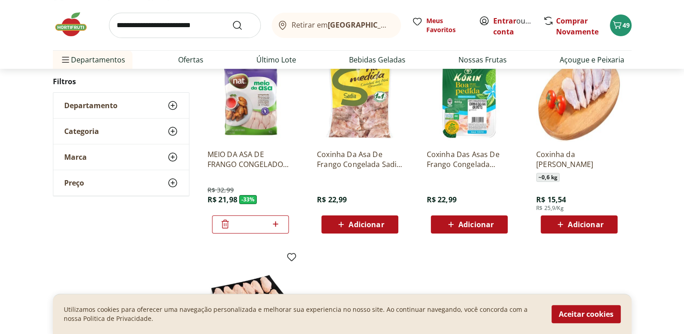
click at [376, 215] on button "Adicionar" at bounding box center [359, 224] width 77 height 18
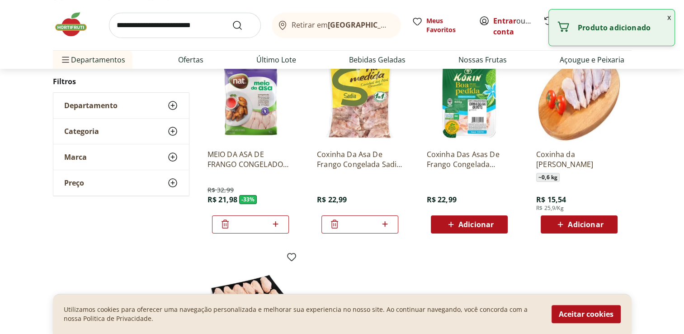
click at [669, 18] on button "x" at bounding box center [669, 16] width 11 height 15
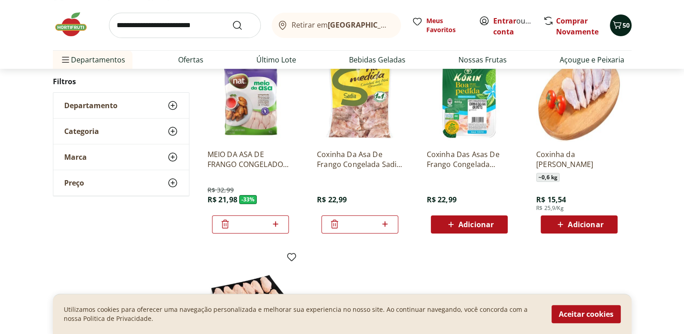
click at [629, 26] on span "50" at bounding box center [625, 25] width 7 height 9
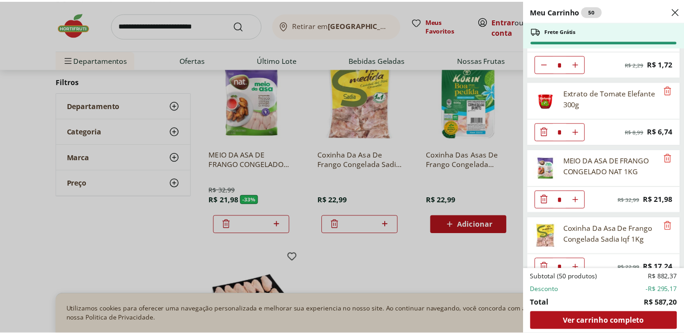
scroll to position [1665, 0]
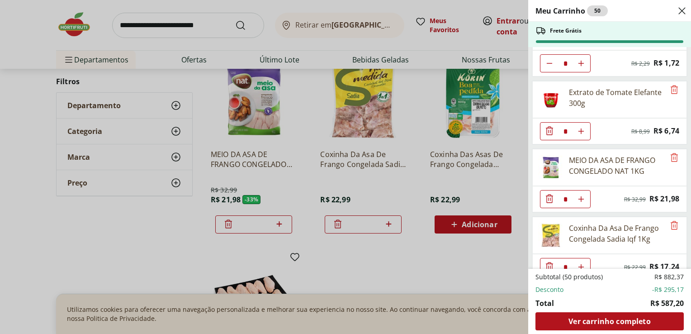
click at [459, 247] on div "Meu Carrinho 50 Frete Grátis Patinho Moído * Original price: R$ 24,76 Price: R$…" at bounding box center [345, 167] width 691 height 334
